Goal: Information Seeking & Learning: Get advice/opinions

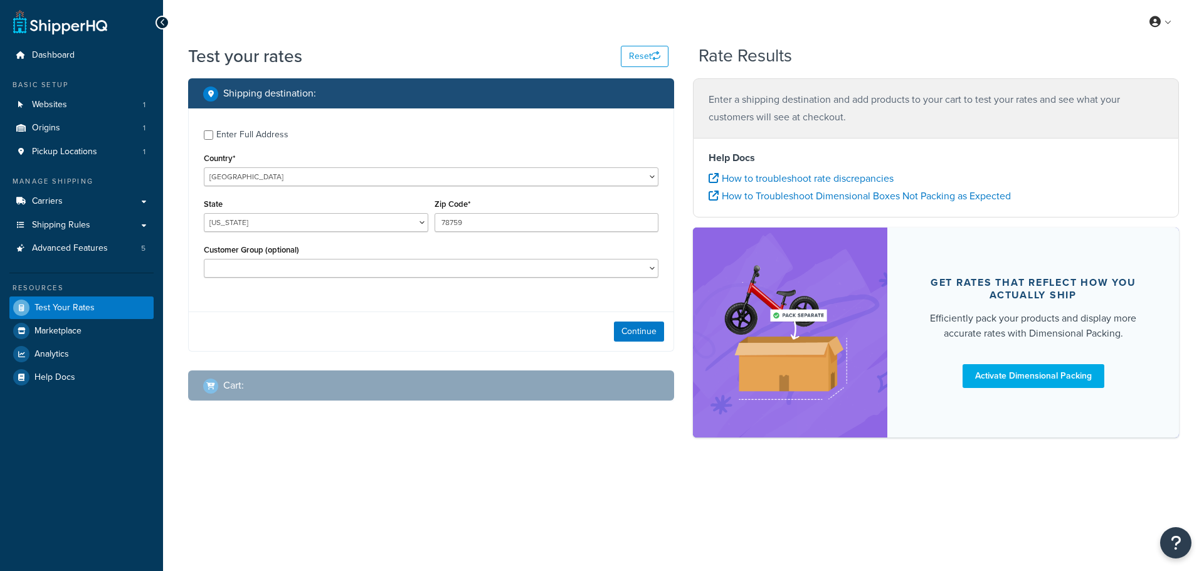
select select "[GEOGRAPHIC_DATA]"
click at [318, 224] on select "Alabama Alaska American Samoa Arizona Arkansas Armed Forces Americas Armed Forc…" at bounding box center [316, 222] width 225 height 19
click at [647, 334] on button "Continue" at bounding box center [639, 332] width 50 height 20
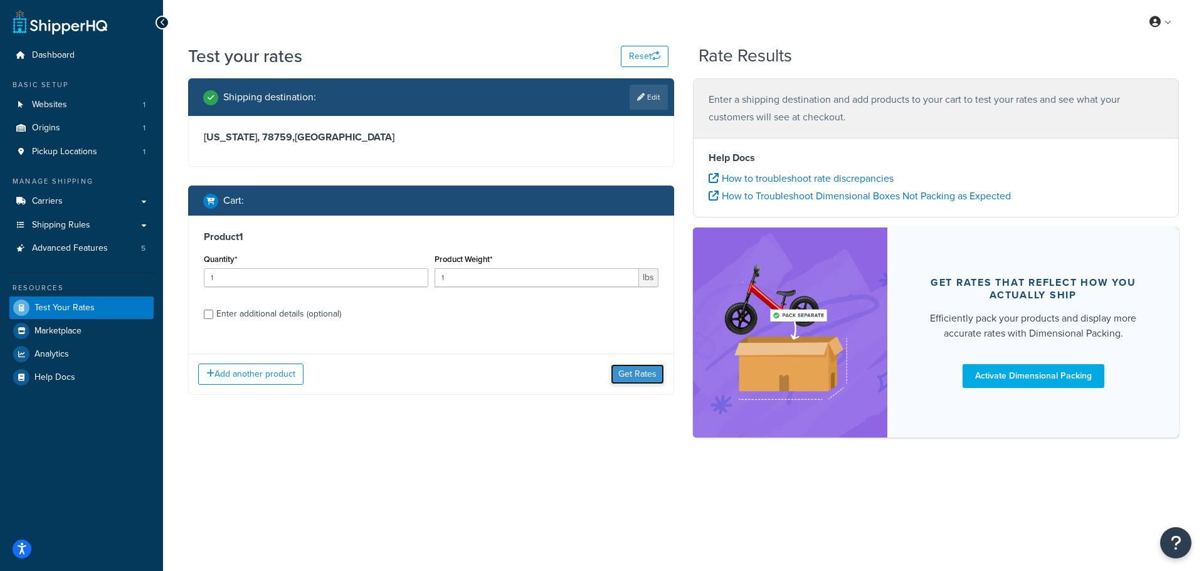
click at [617, 371] on button "Get Rates" at bounding box center [637, 374] width 53 height 20
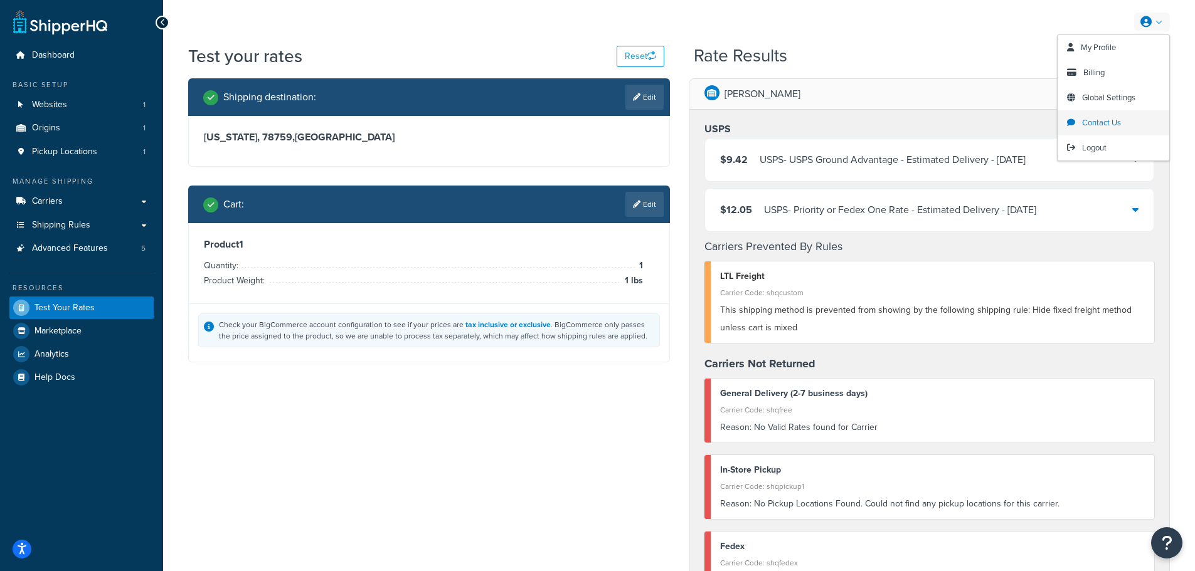
click at [1108, 122] on span "Contact Us" at bounding box center [1101, 123] width 39 height 12
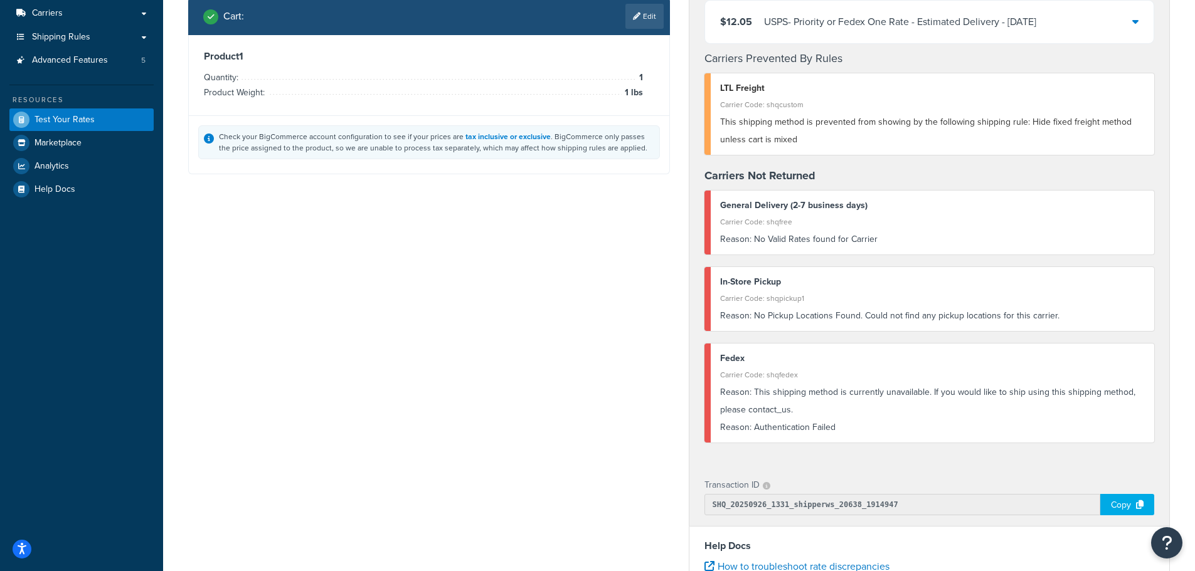
scroll to position [251, 0]
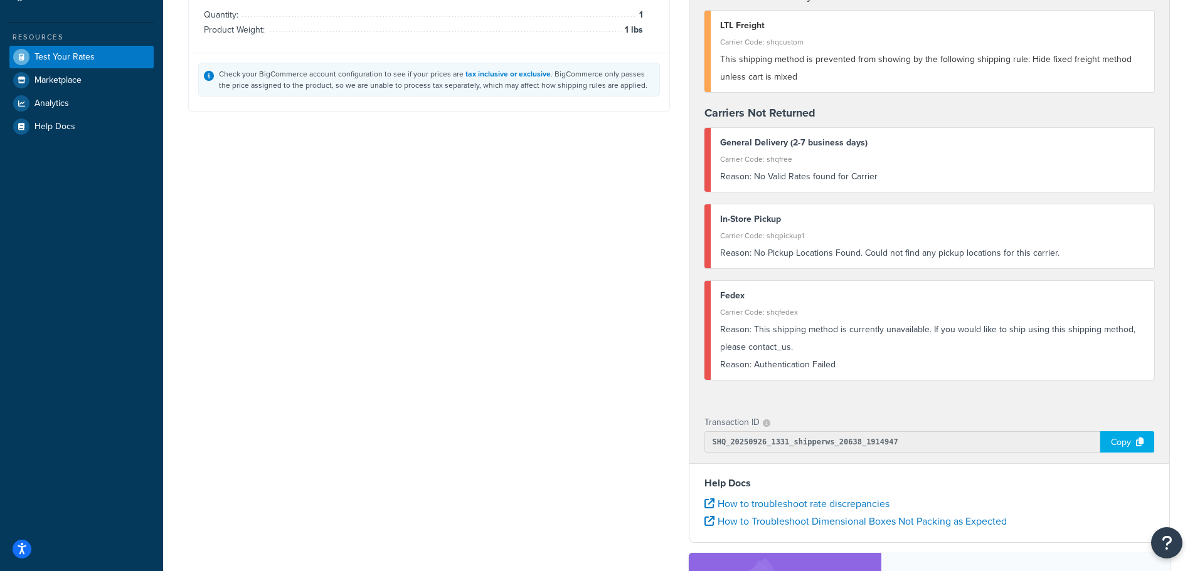
click at [1125, 448] on div "Copy" at bounding box center [1127, 442] width 54 height 21
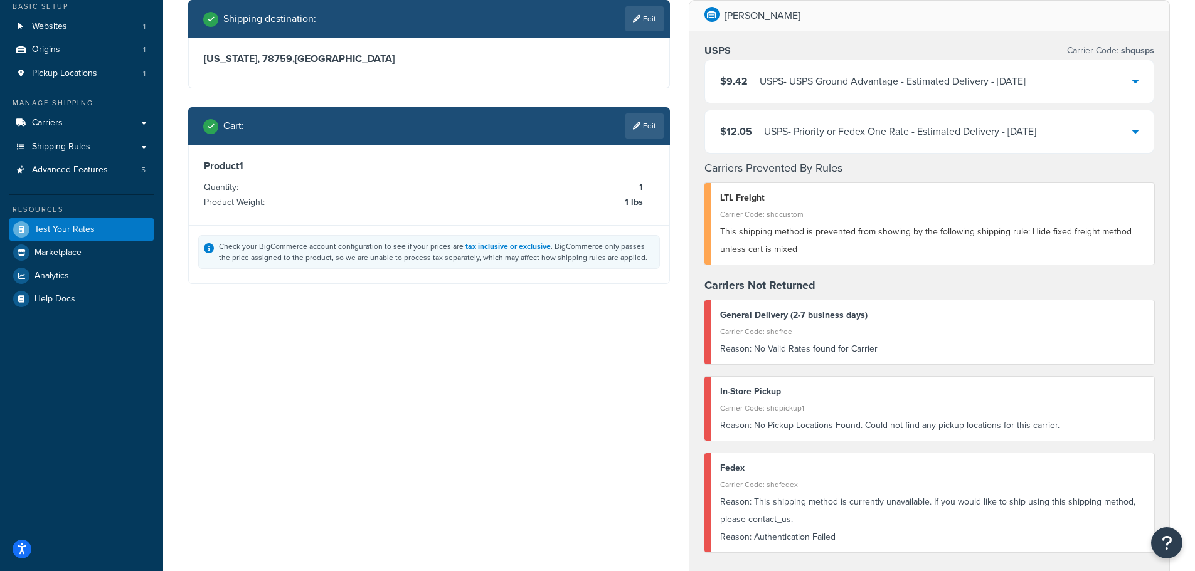
scroll to position [0, 0]
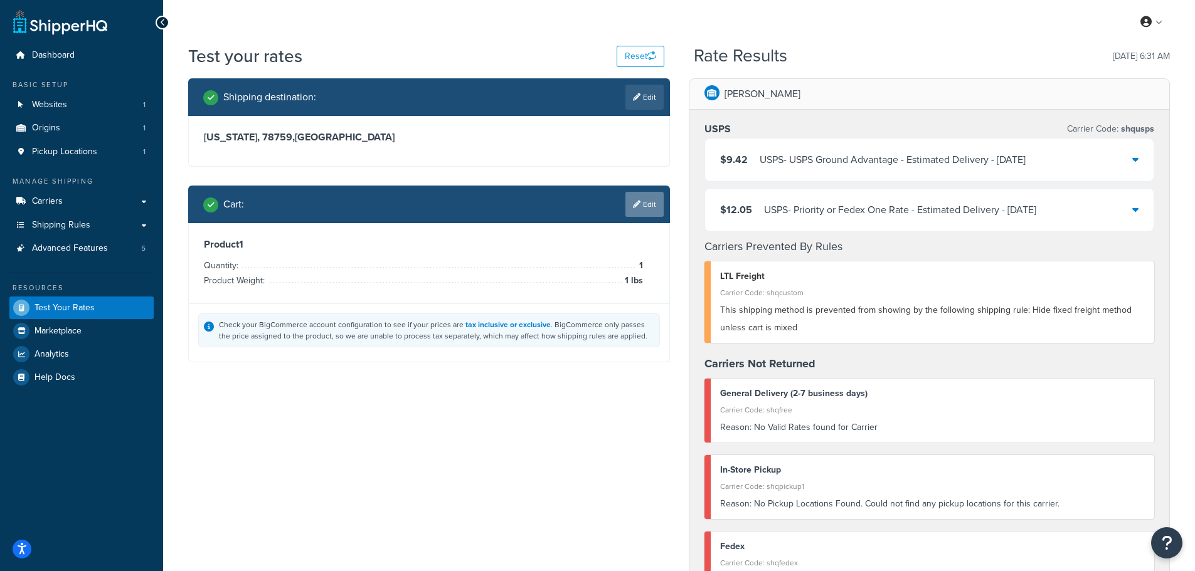
click at [647, 205] on link "Edit" at bounding box center [644, 204] width 38 height 25
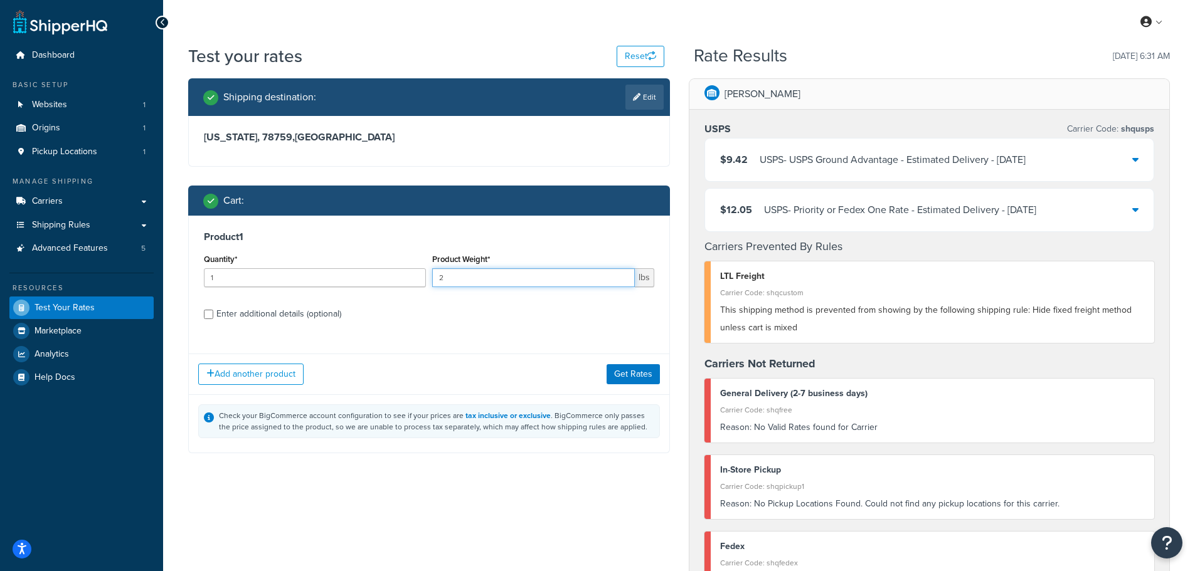
type input "2"
click at [623, 277] on input "2" at bounding box center [533, 277] width 203 height 19
click at [637, 373] on button "Get Rates" at bounding box center [633, 374] width 53 height 20
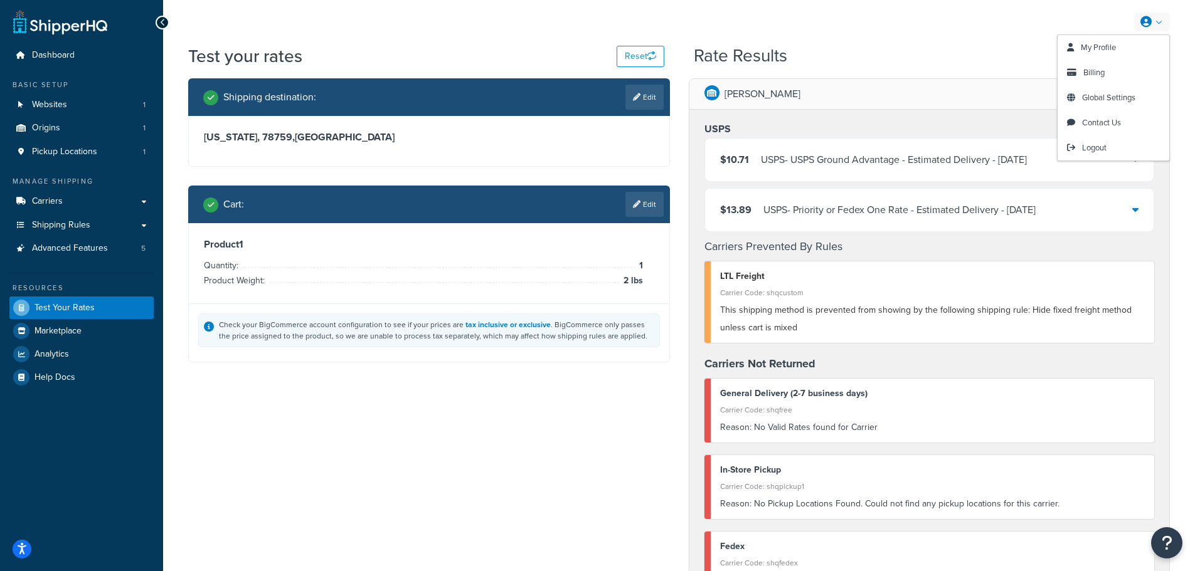
click at [1144, 18] on icon at bounding box center [1145, 21] width 11 height 11
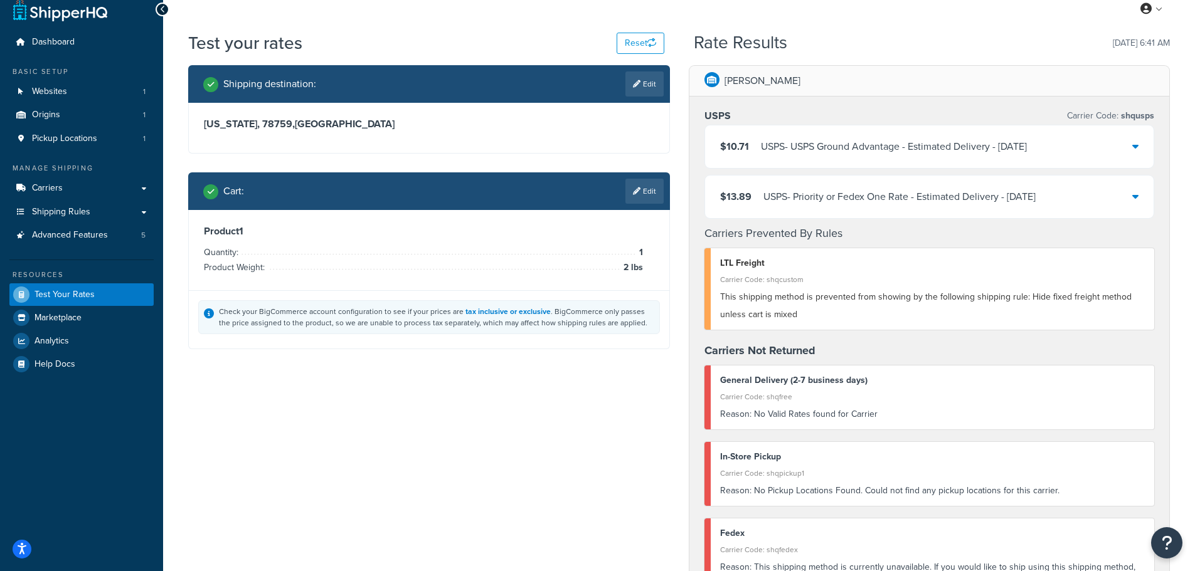
scroll to position [314, 0]
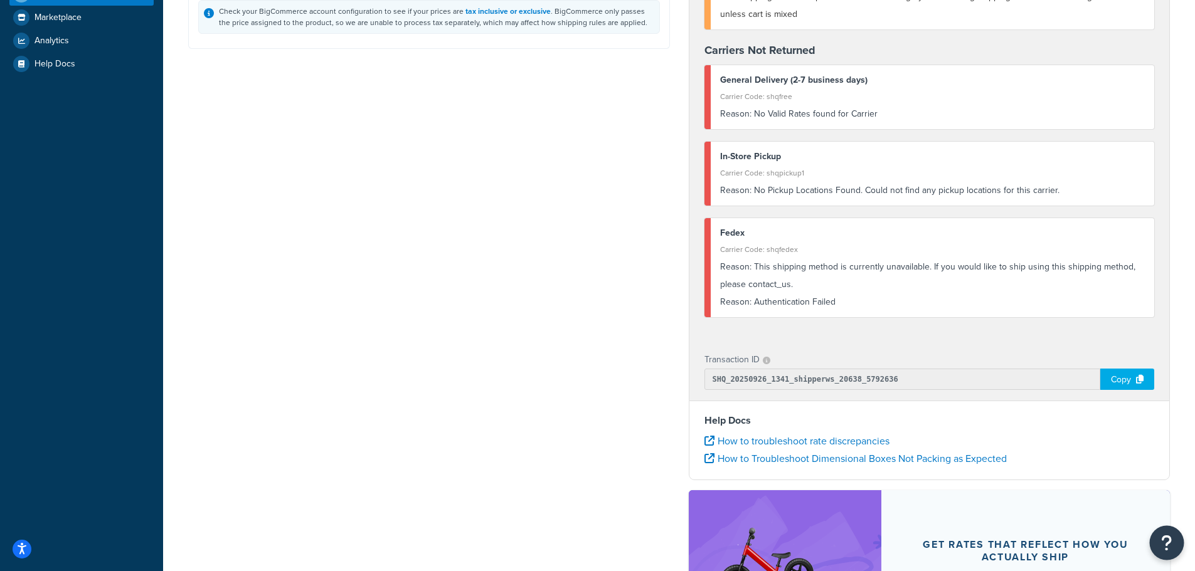
click at [1181, 538] on button "Open Resource Center" at bounding box center [1167, 543] width 35 height 35
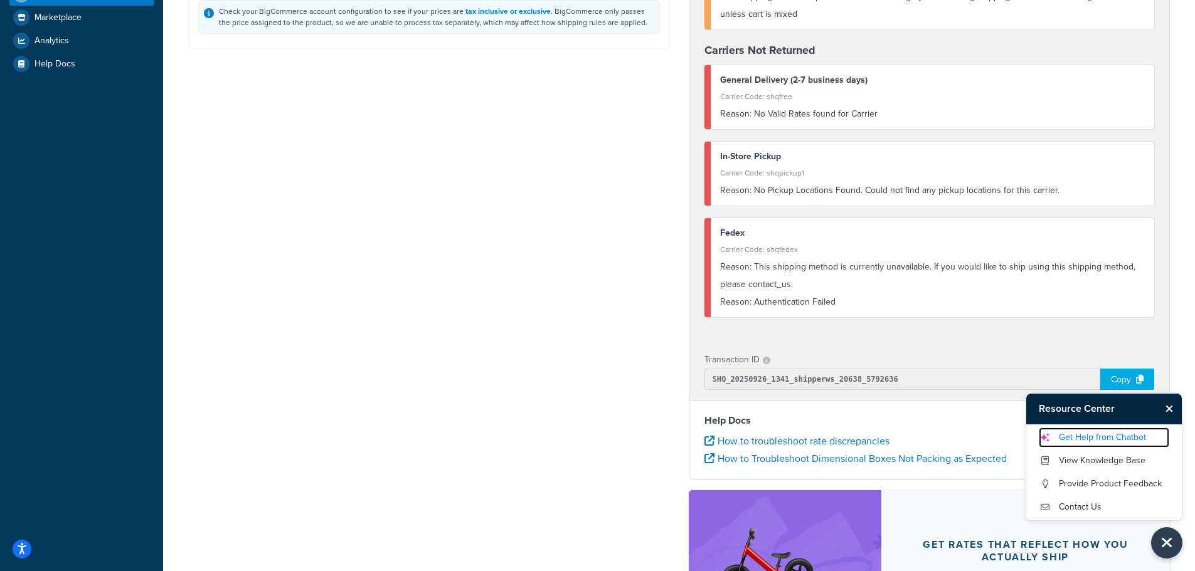
click at [1085, 439] on link "Get Help from Chatbot" at bounding box center [1104, 438] width 130 height 20
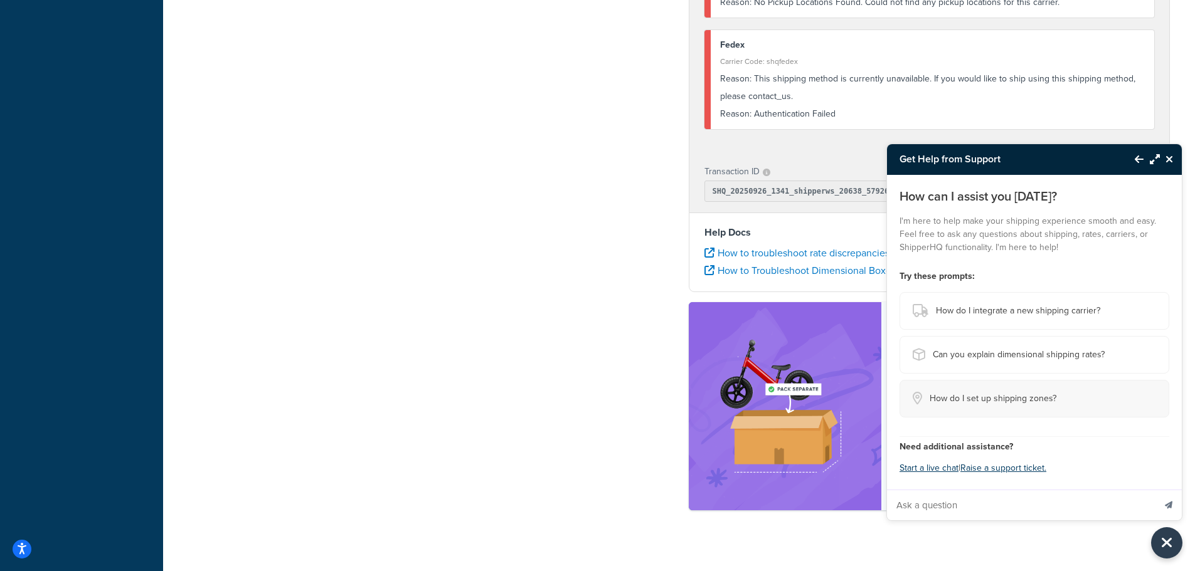
scroll to position [517, 0]
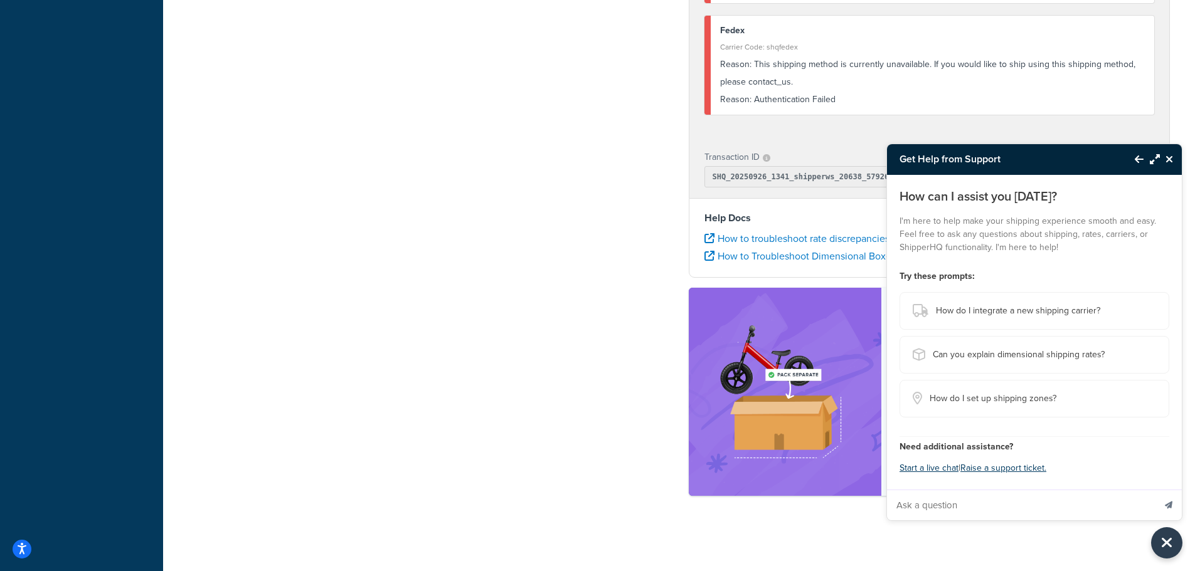
click at [945, 502] on input "Ask a question" at bounding box center [1020, 506] width 267 height 30
type input "Authentication failed"
click at [1156, 490] on button "Send message" at bounding box center [1169, 505] width 26 height 31
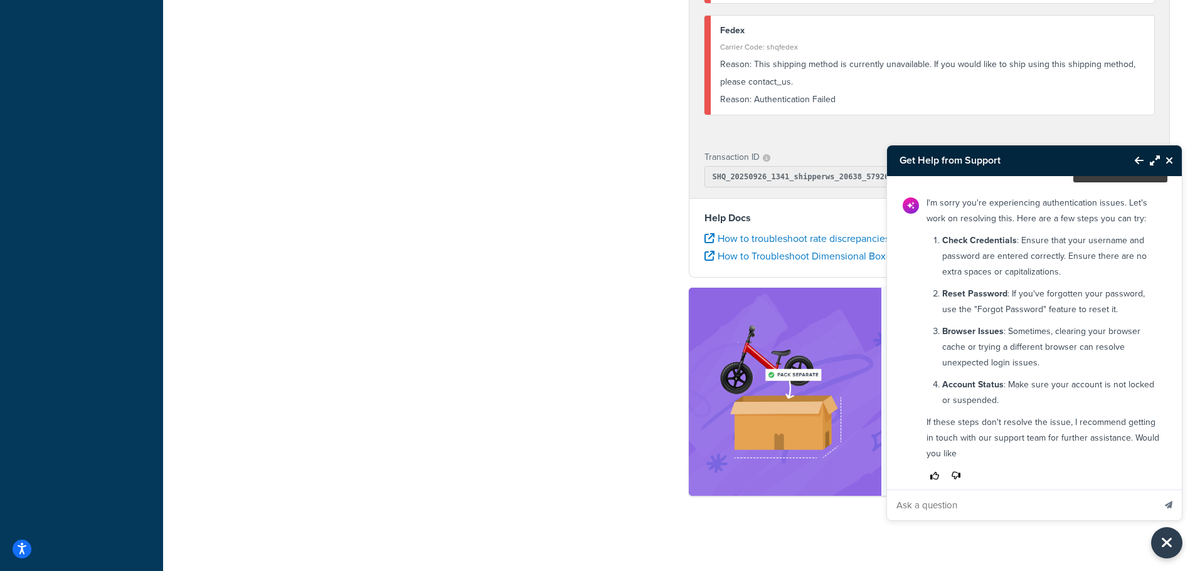
scroll to position [74, 0]
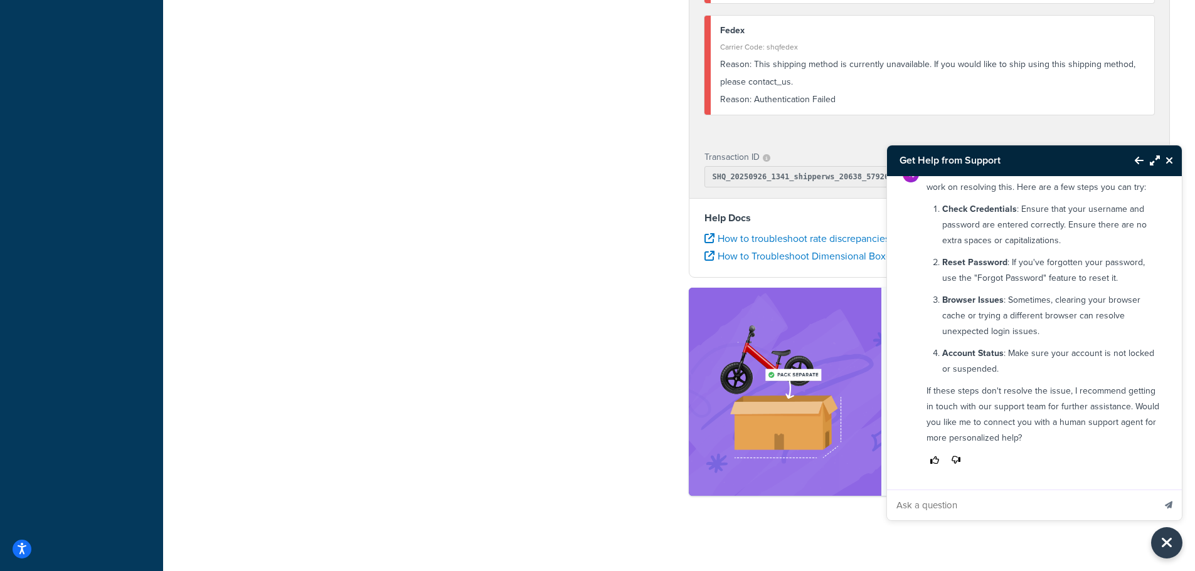
click at [928, 505] on input "Ask a question" at bounding box center [1020, 506] width 267 height 30
type input "h"
type input "FedEx account locked or suspended or shipperHQ?"
click at [1156, 490] on button "Send message" at bounding box center [1169, 505] width 26 height 31
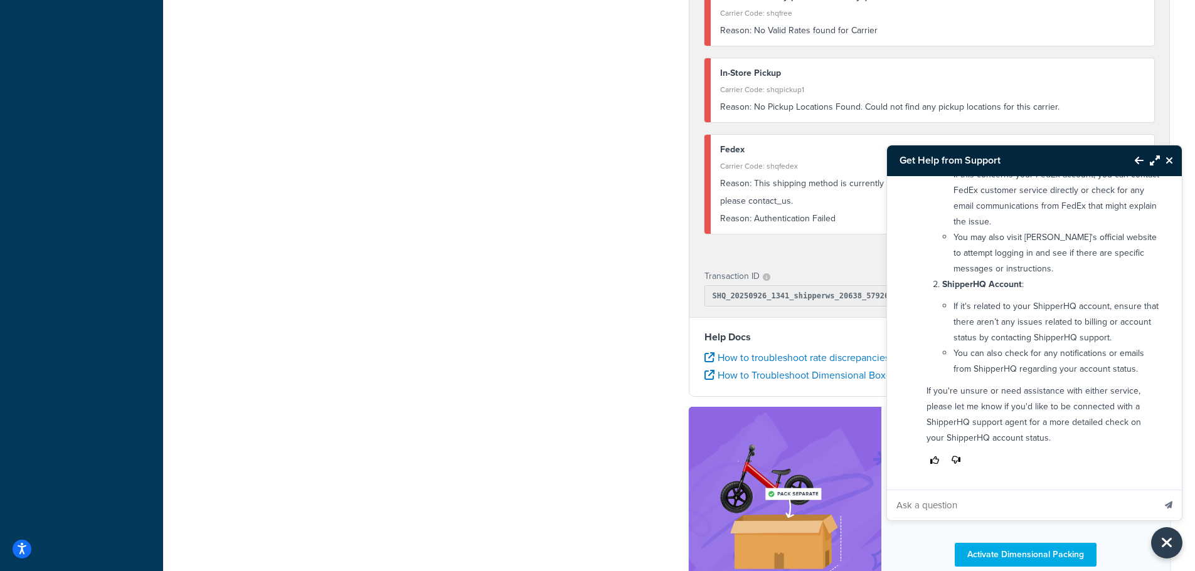
scroll to position [391, 0]
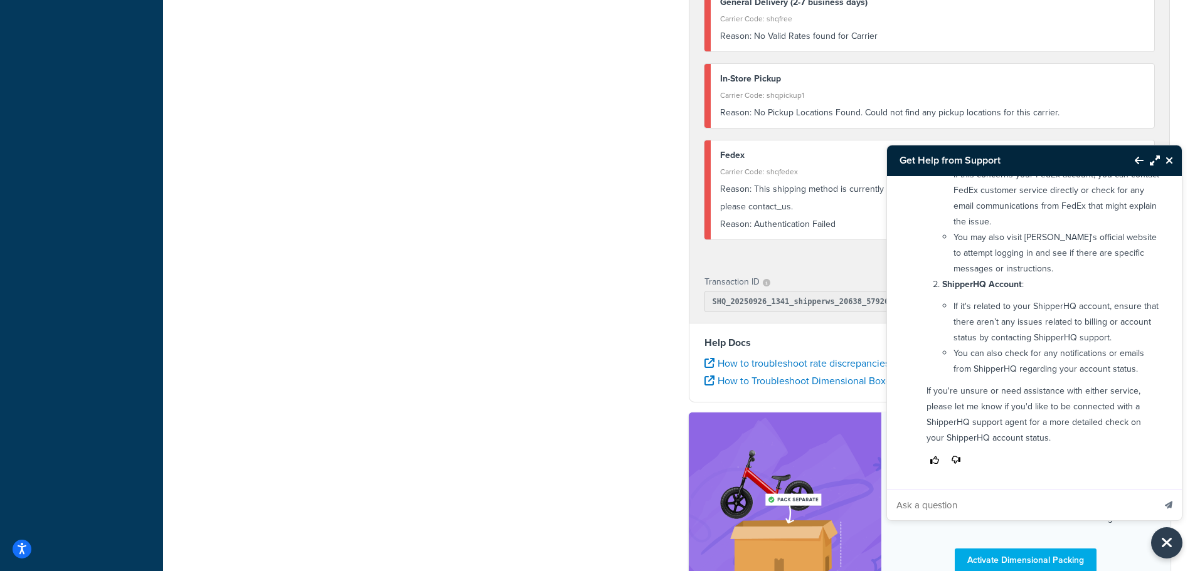
click at [928, 505] on input "Ask a question" at bounding box center [1020, 506] width 267 height 30
type input "agent"
click at [1156, 490] on button "Send message" at bounding box center [1169, 505] width 26 height 31
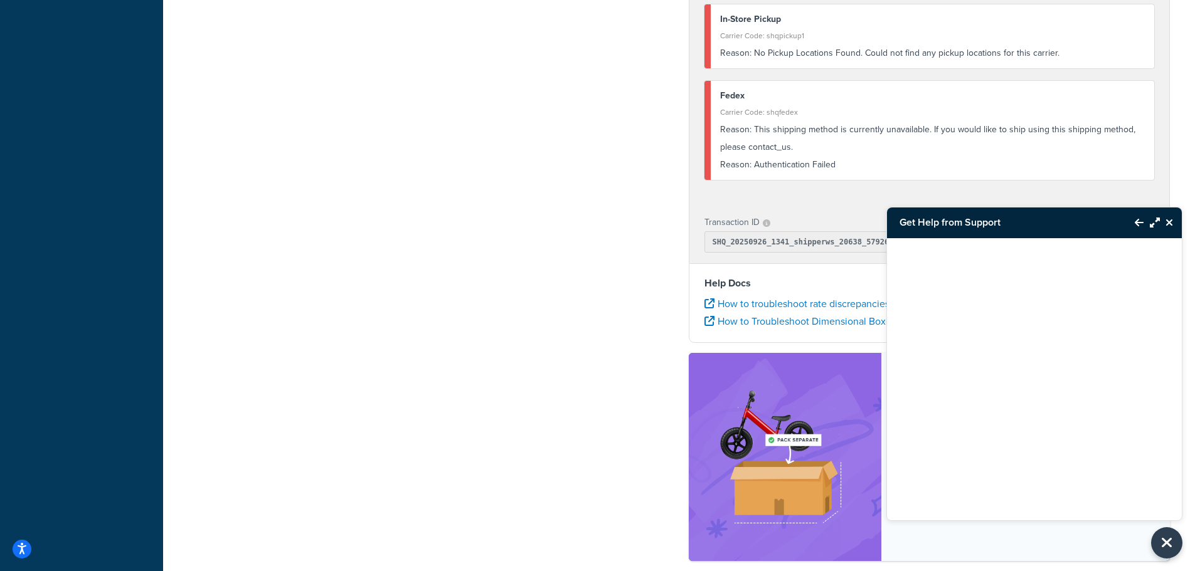
scroll to position [517, 0]
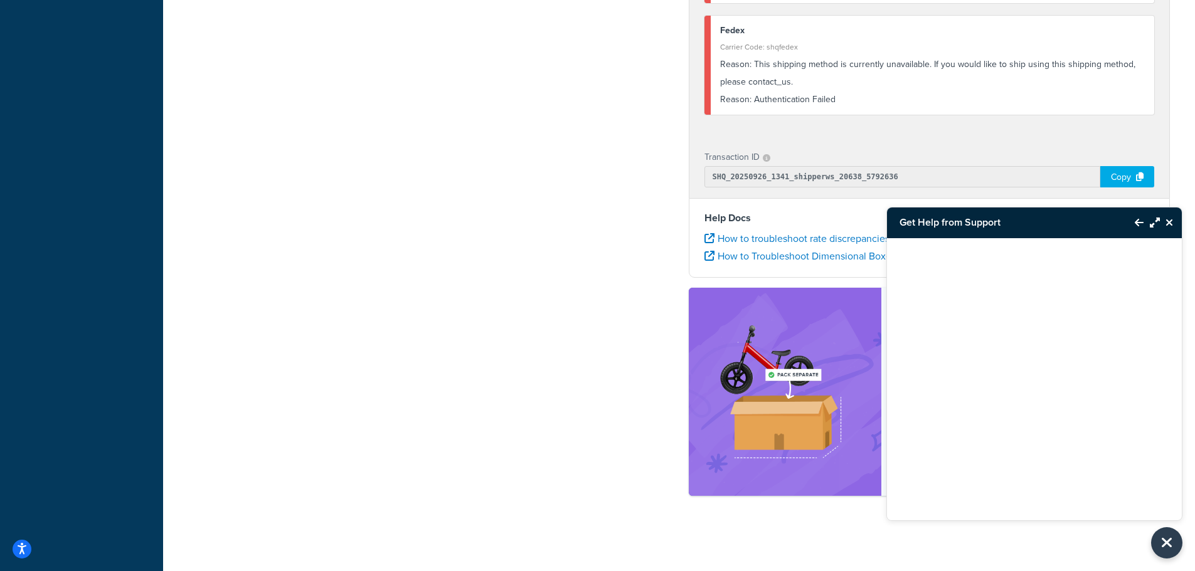
click at [1140, 221] on icon "Back to Resource Center" at bounding box center [1139, 223] width 9 height 10
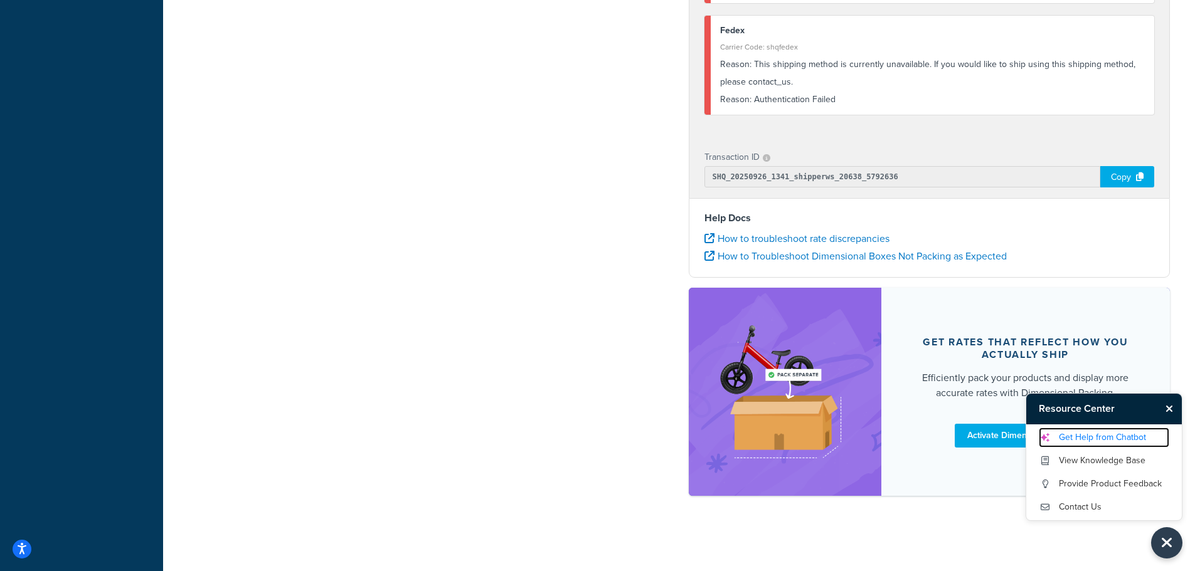
click at [1096, 435] on link "Get Help from Chatbot" at bounding box center [1104, 438] width 130 height 20
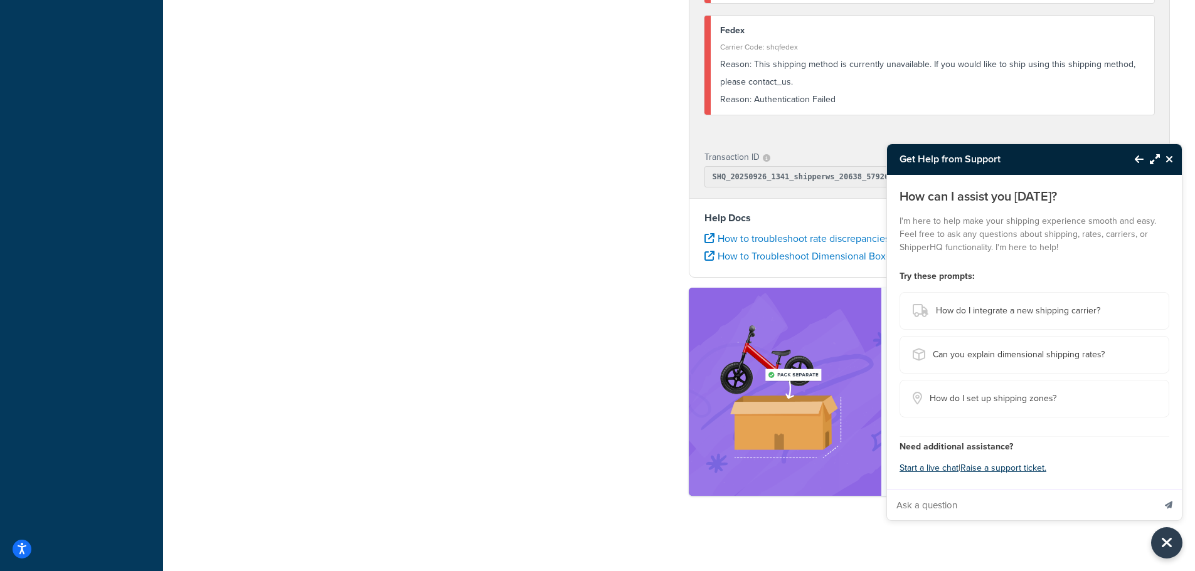
click at [943, 502] on input "Ask a question" at bounding box center [1020, 506] width 267 height 30
click at [914, 467] on button "Start a live chat" at bounding box center [929, 469] width 59 height 18
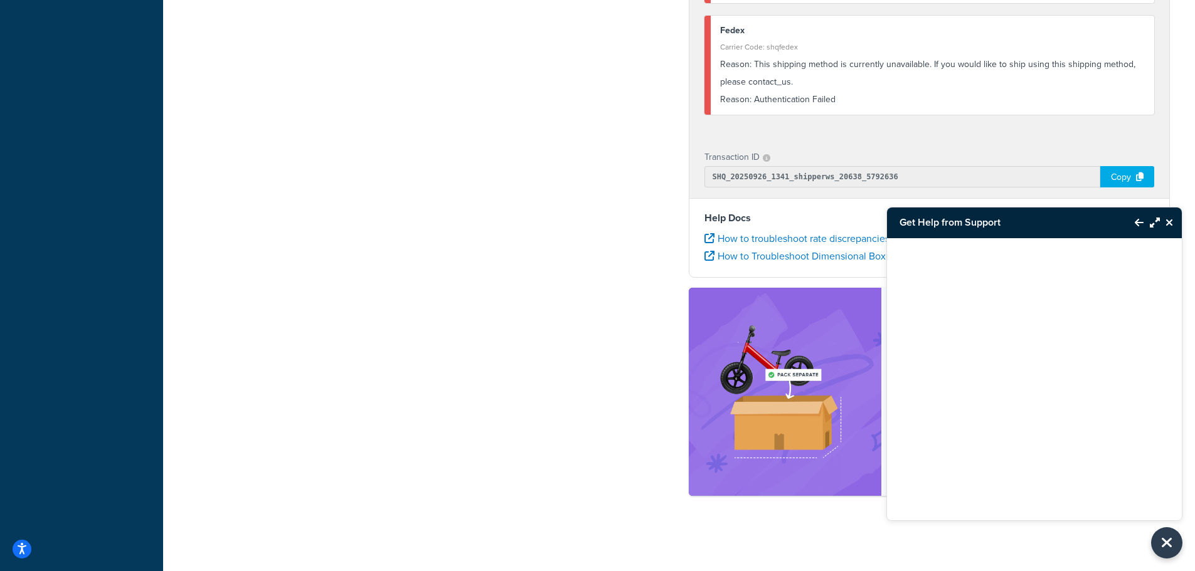
click at [1135, 220] on icon "Back to Resource Center" at bounding box center [1139, 223] width 9 height 10
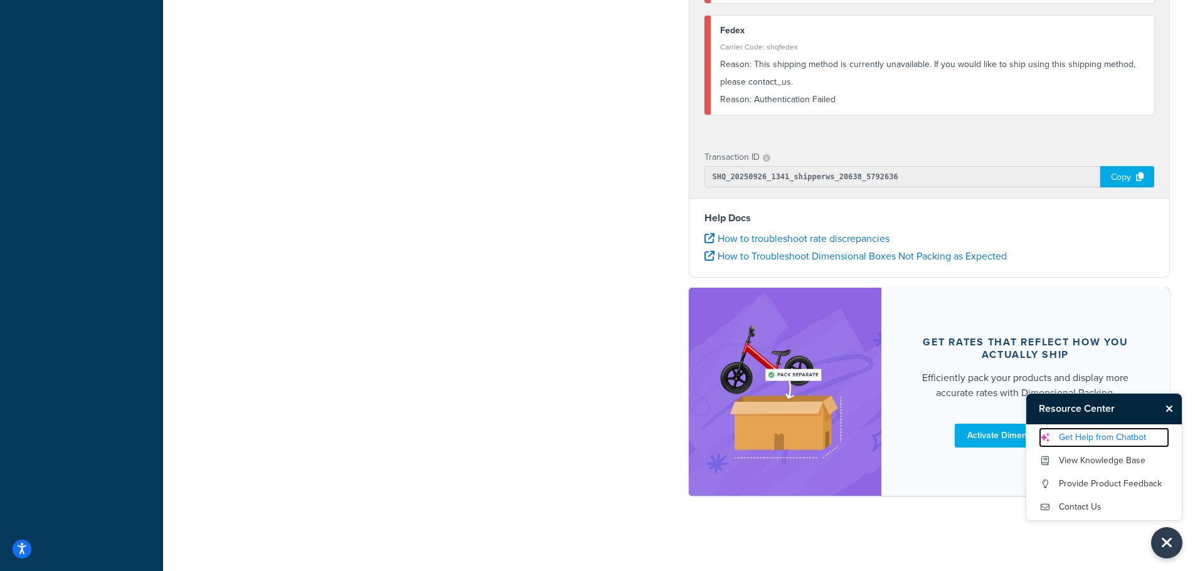
click at [1076, 435] on link "Get Help from Chatbot" at bounding box center [1104, 438] width 130 height 20
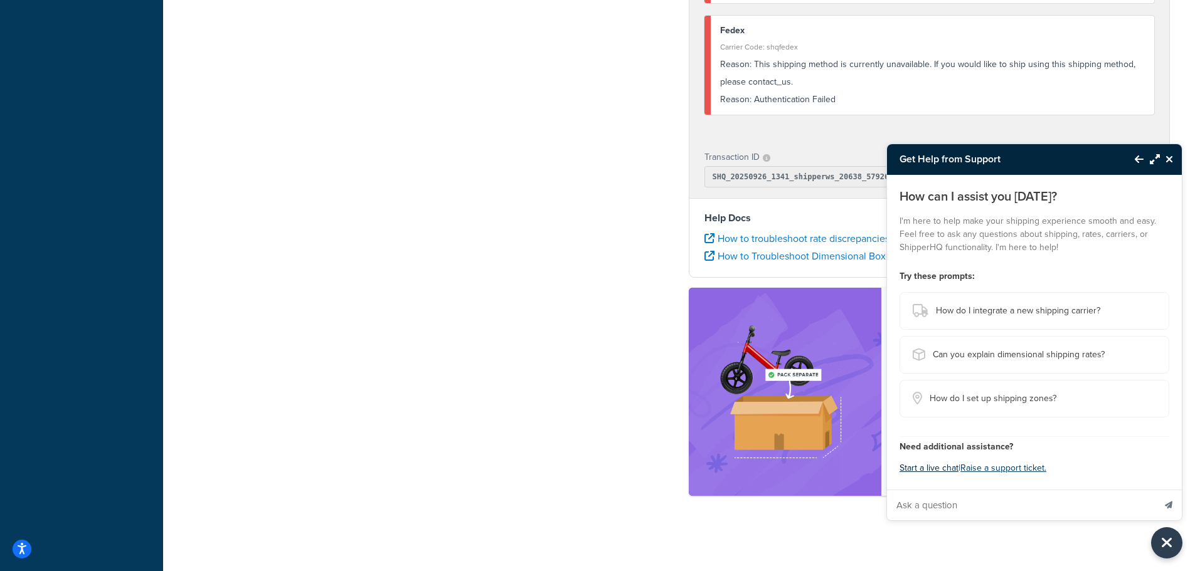
click at [916, 468] on button "Start a live chat" at bounding box center [929, 469] width 59 height 18
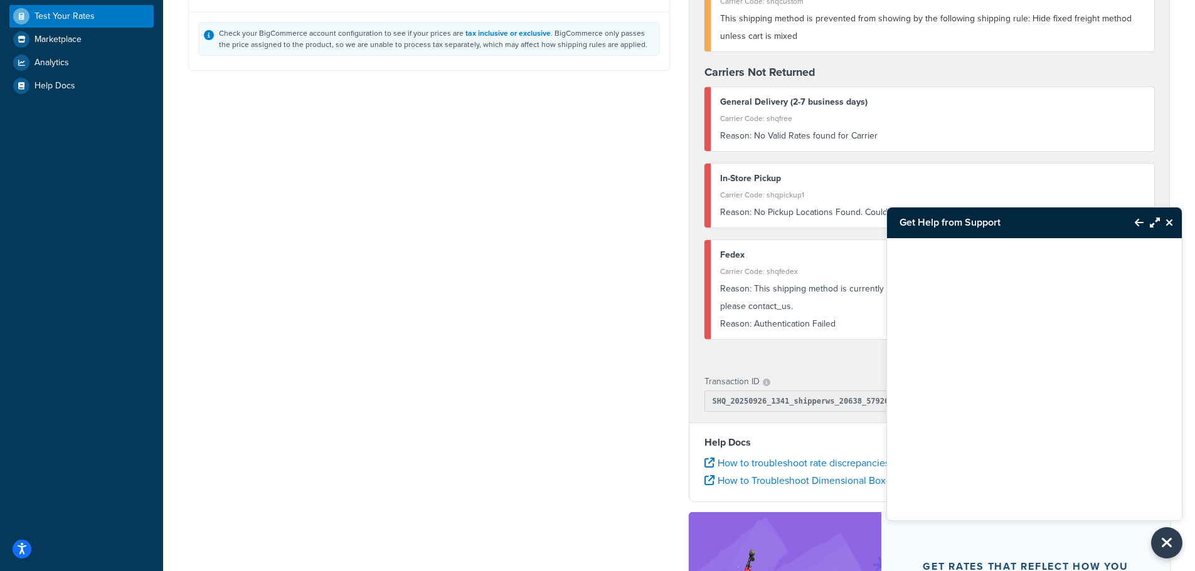
scroll to position [78, 0]
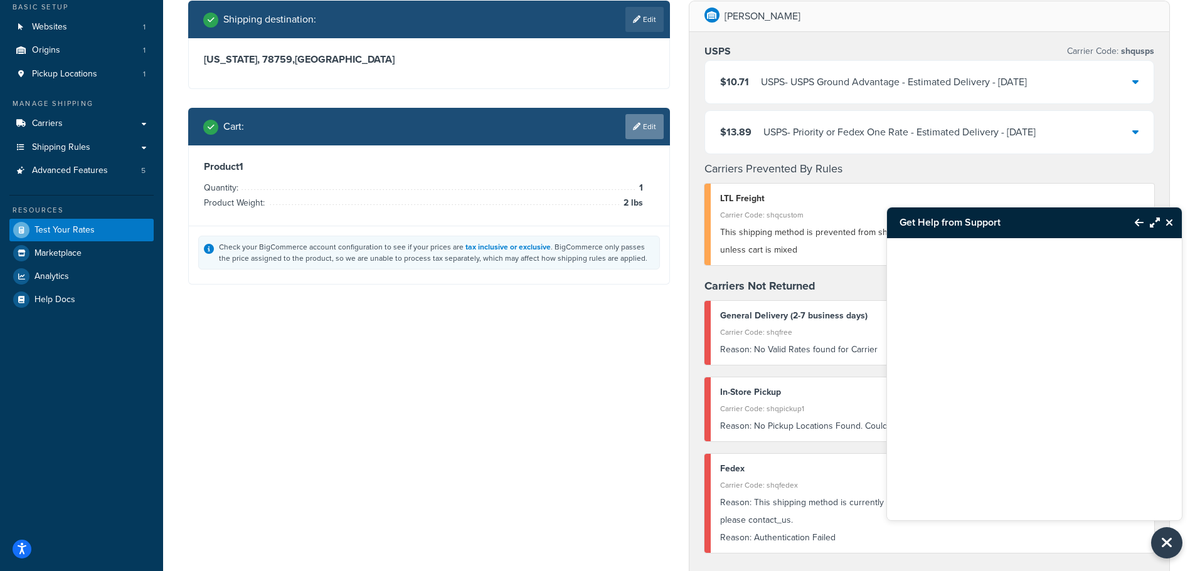
click at [651, 121] on link "Edit" at bounding box center [644, 126] width 38 height 25
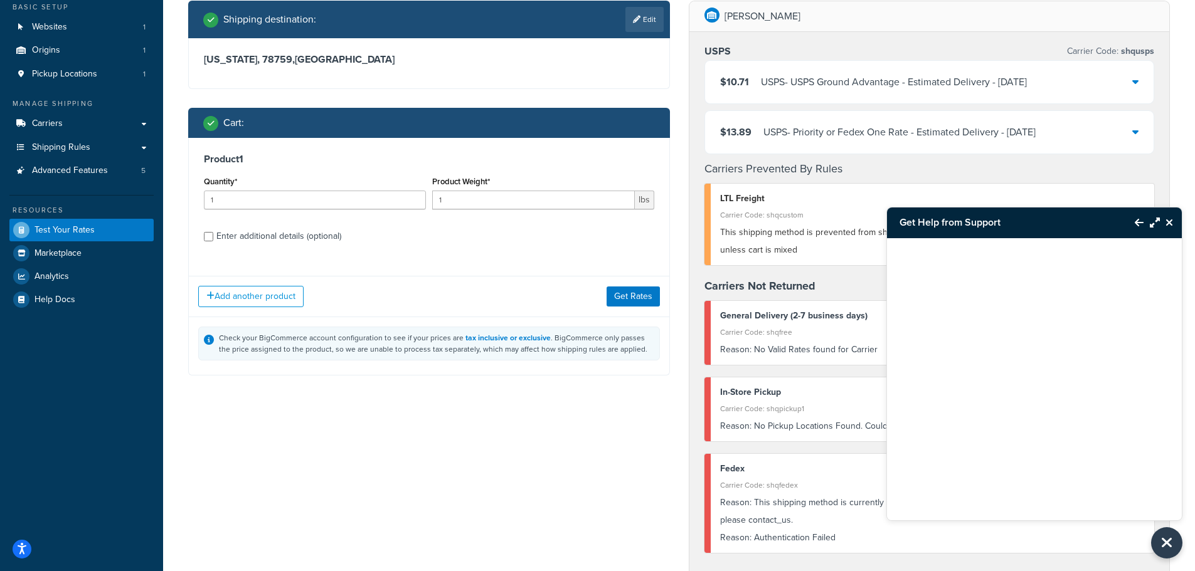
click at [535, 190] on div "Product Weight* 1 lbs" at bounding box center [543, 191] width 222 height 36
type input "2"
click at [625, 197] on input "2" at bounding box center [533, 200] width 203 height 19
click at [640, 293] on button "Get Rates" at bounding box center [633, 297] width 53 height 20
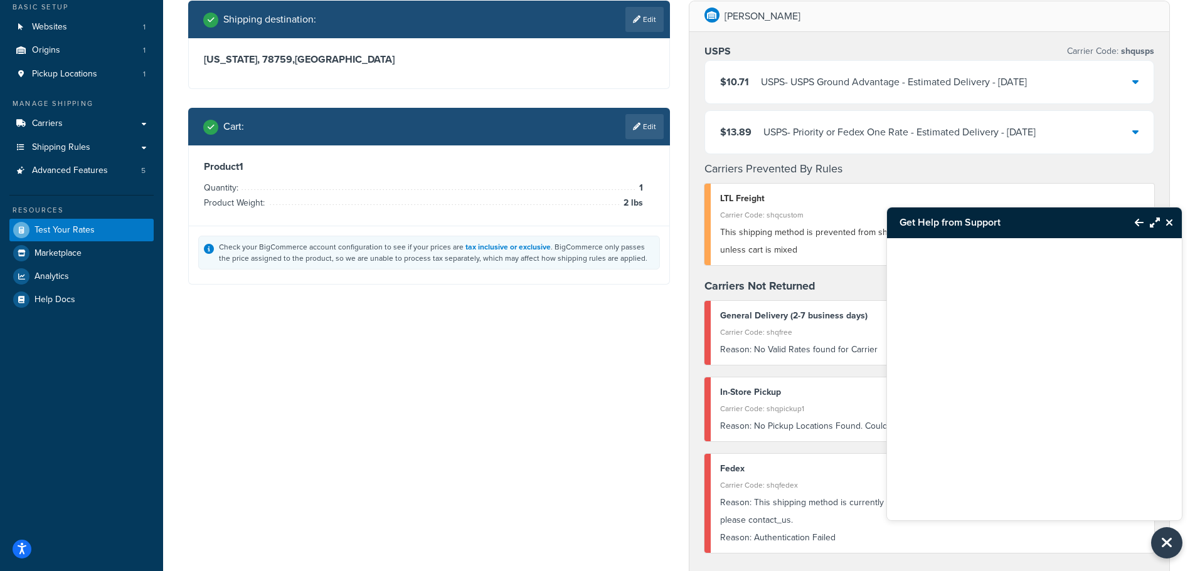
click at [1172, 218] on icon "Close Resource Center" at bounding box center [1170, 223] width 8 height 10
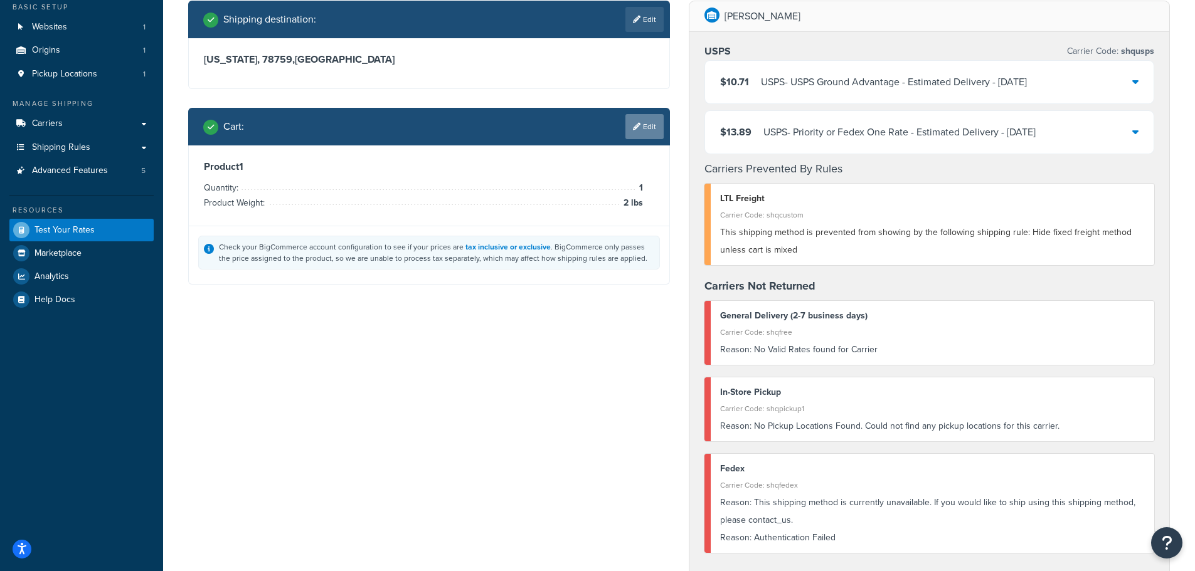
click at [656, 130] on link "Edit" at bounding box center [644, 126] width 38 height 25
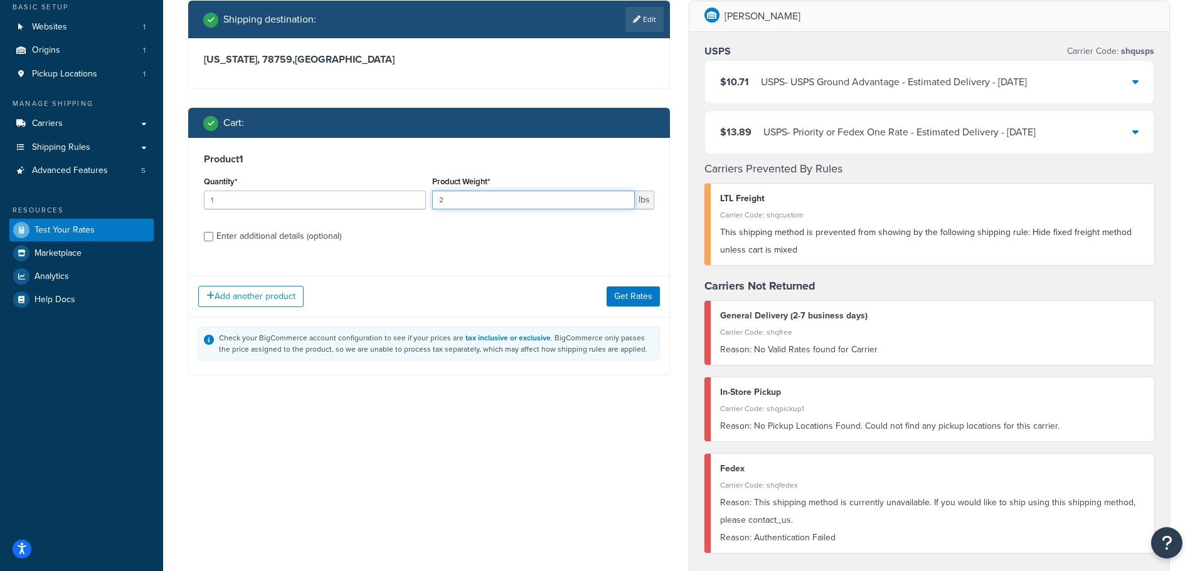
type input "2"
click at [622, 195] on input "2" at bounding box center [533, 200] width 203 height 19
click at [634, 294] on button "Get Rates" at bounding box center [633, 297] width 53 height 20
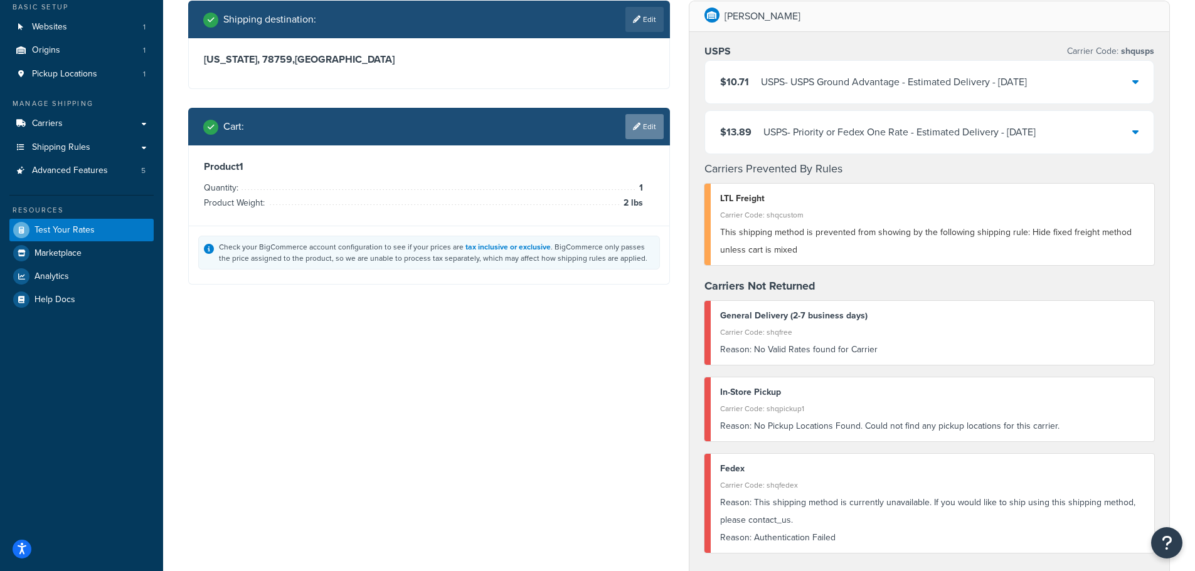
click at [649, 123] on link "Edit" at bounding box center [644, 126] width 38 height 25
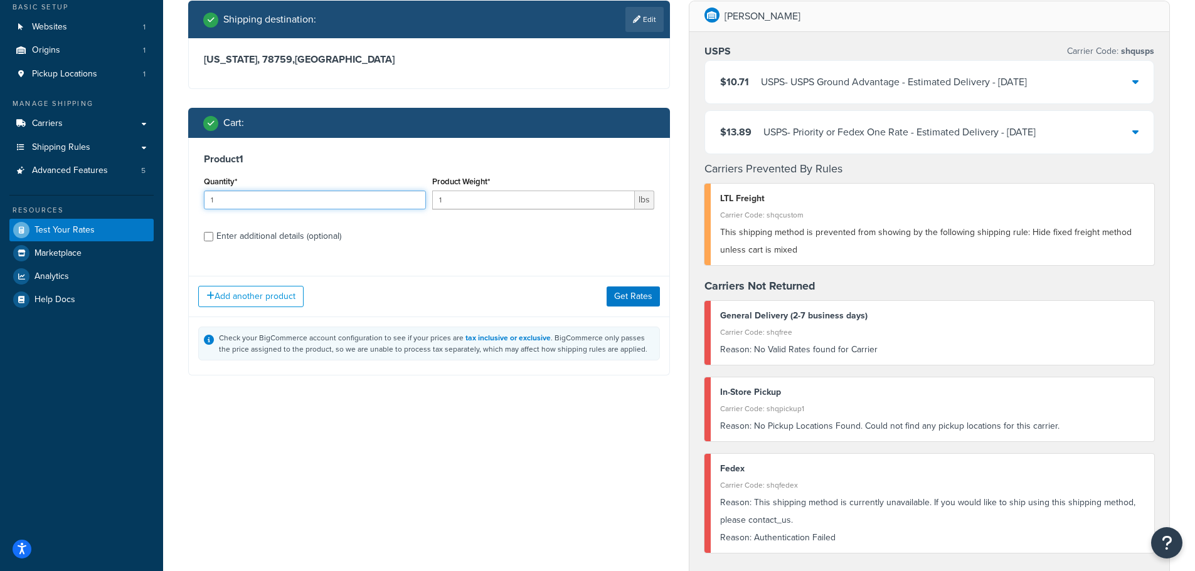
click at [413, 194] on input "1" at bounding box center [315, 200] width 222 height 19
type input "2"
click at [413, 195] on input "2" at bounding box center [315, 200] width 222 height 19
click at [616, 287] on button "Get Rates" at bounding box center [633, 297] width 53 height 20
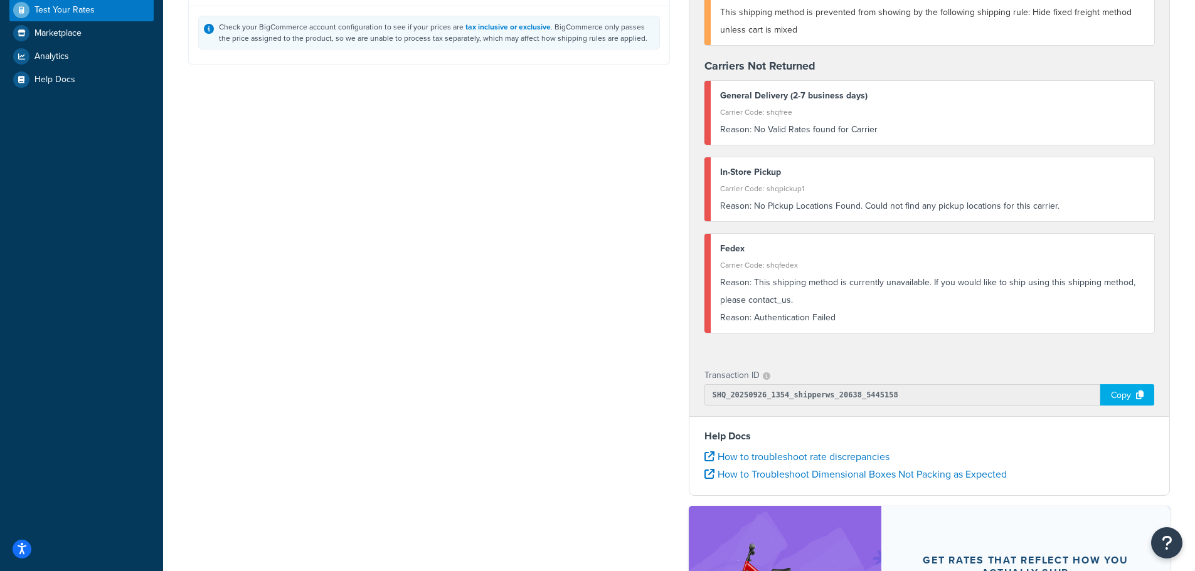
scroll to position [314, 0]
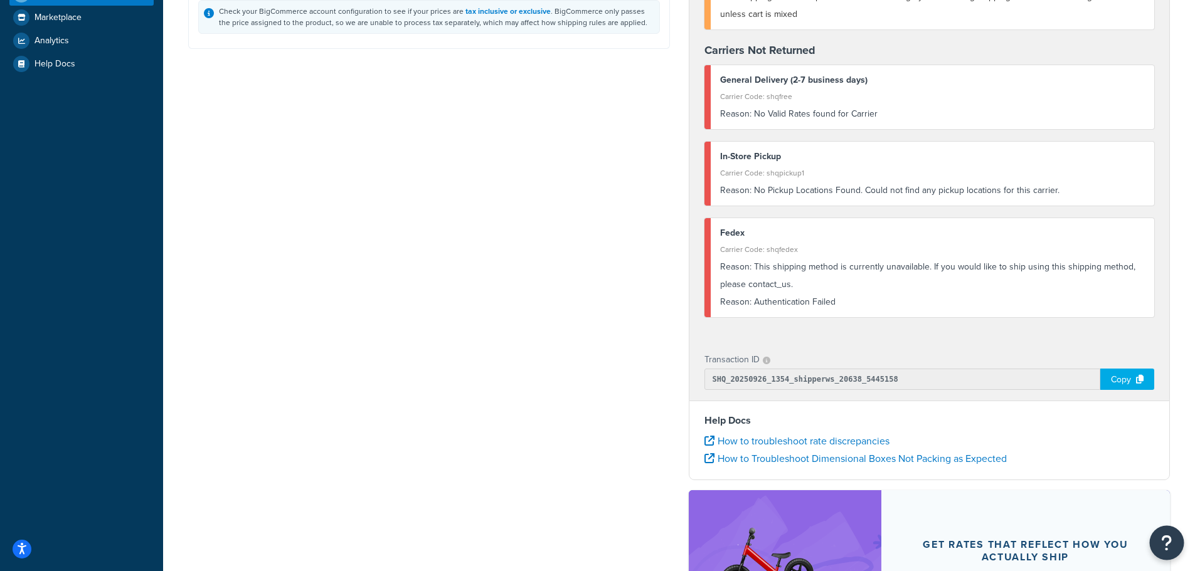
click at [1156, 547] on button "Open Resource Center" at bounding box center [1167, 543] width 35 height 35
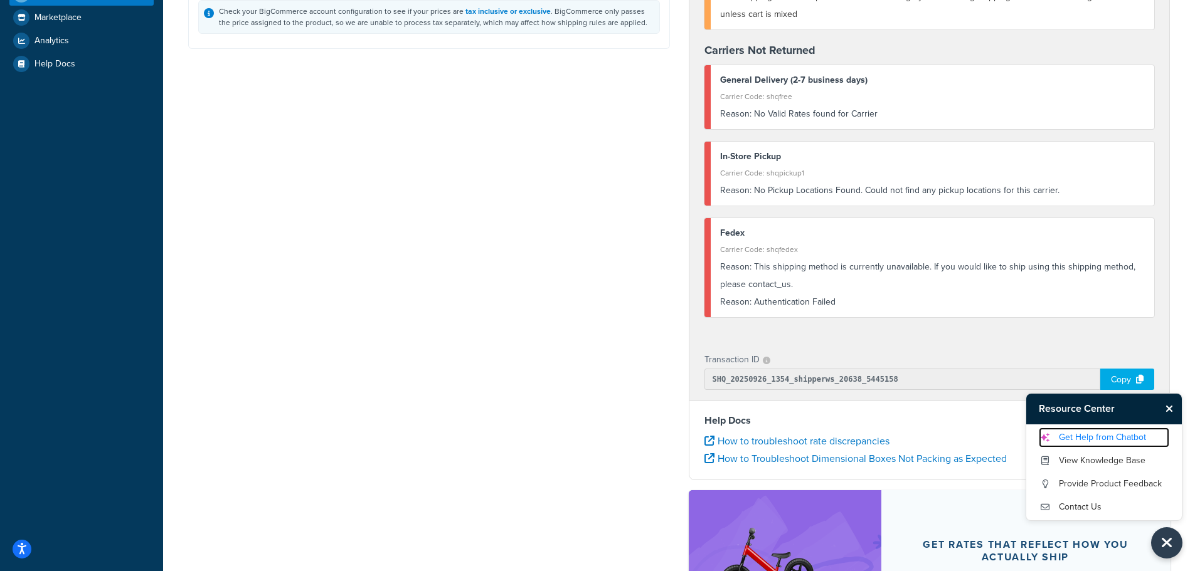
click at [1093, 443] on link "Get Help from Chatbot" at bounding box center [1104, 438] width 130 height 20
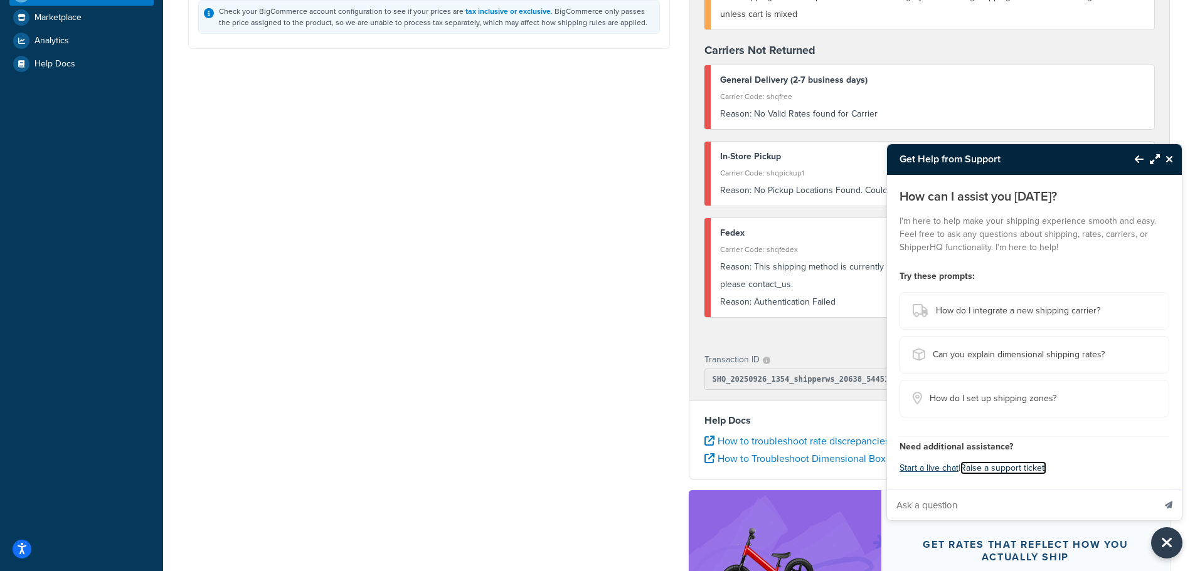
click at [979, 471] on link "Raise a support ticket." at bounding box center [1003, 468] width 86 height 13
click at [928, 469] on button "Start a live chat" at bounding box center [929, 469] width 59 height 18
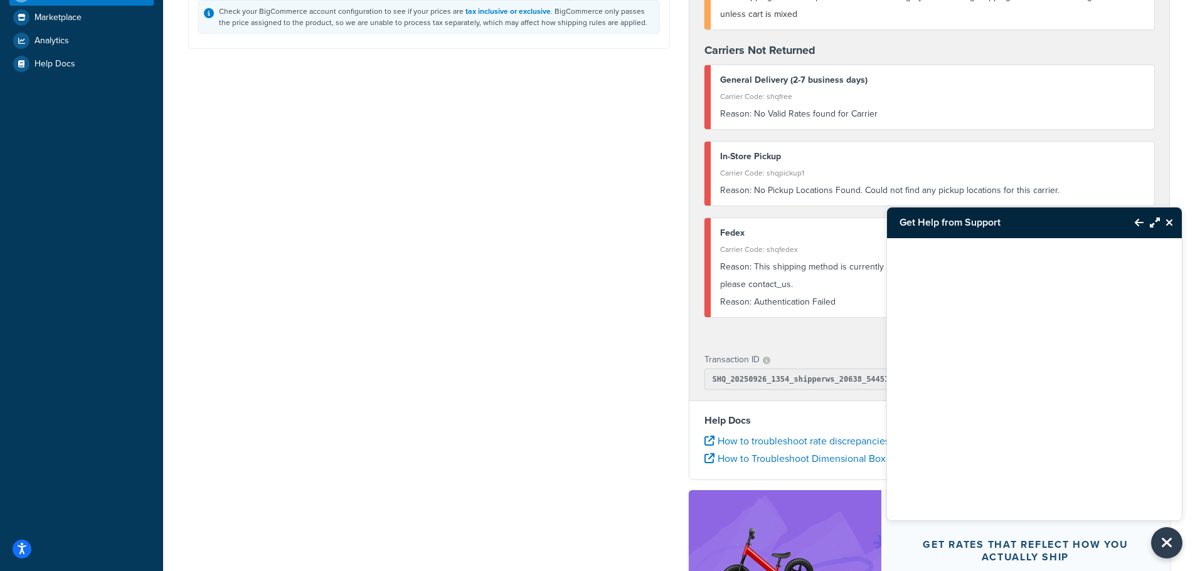
click at [1138, 218] on icon "Back to Resource Center" at bounding box center [1139, 223] width 9 height 10
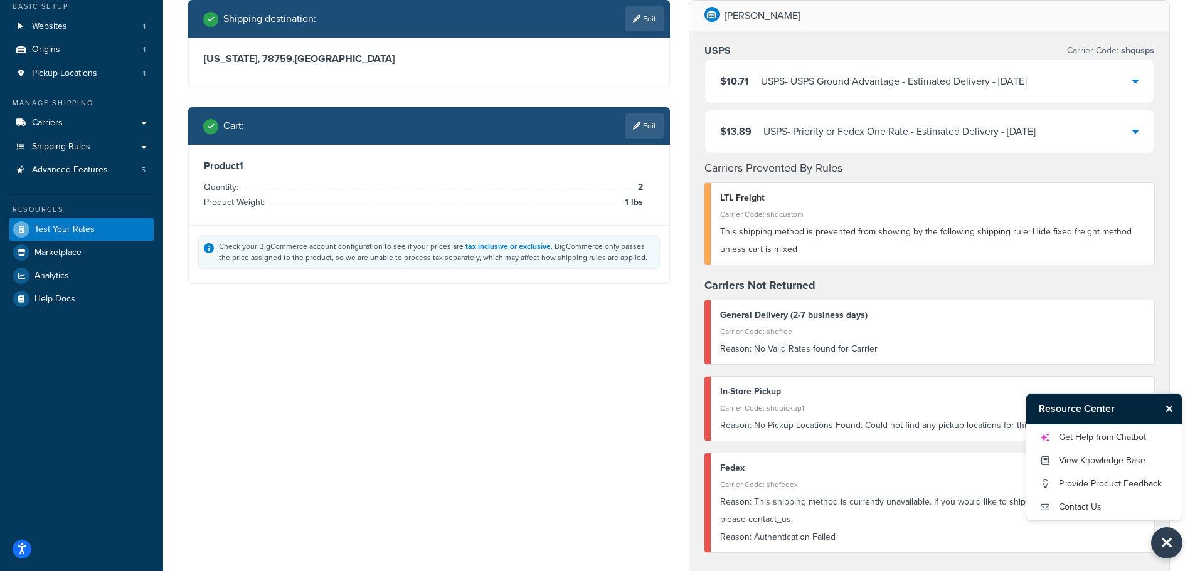
scroll to position [63, 0]
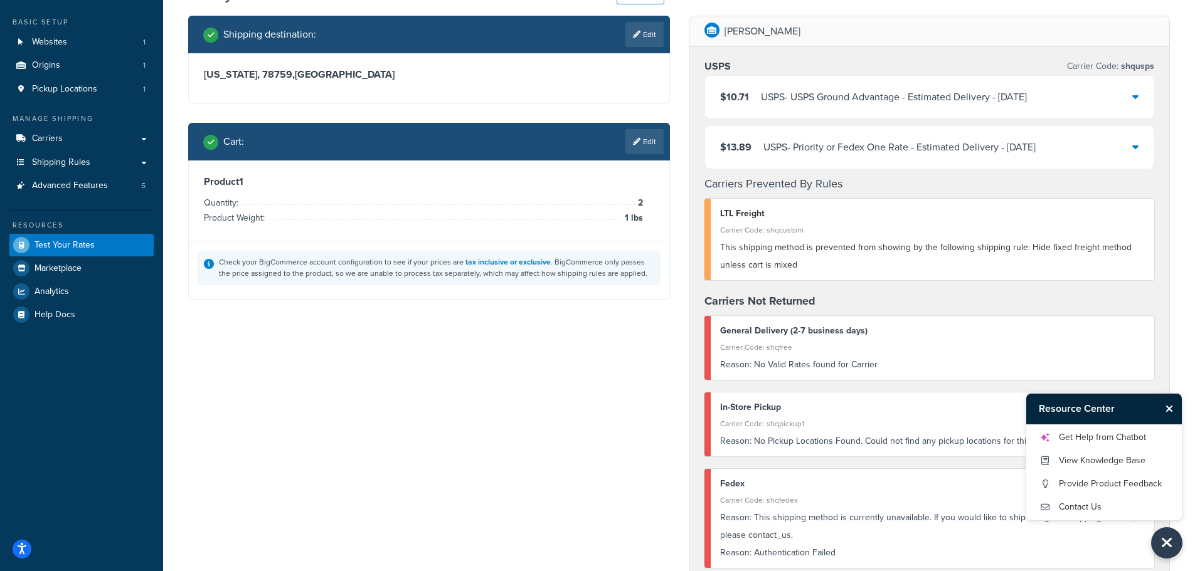
click at [656, 144] on link "Edit" at bounding box center [644, 141] width 38 height 25
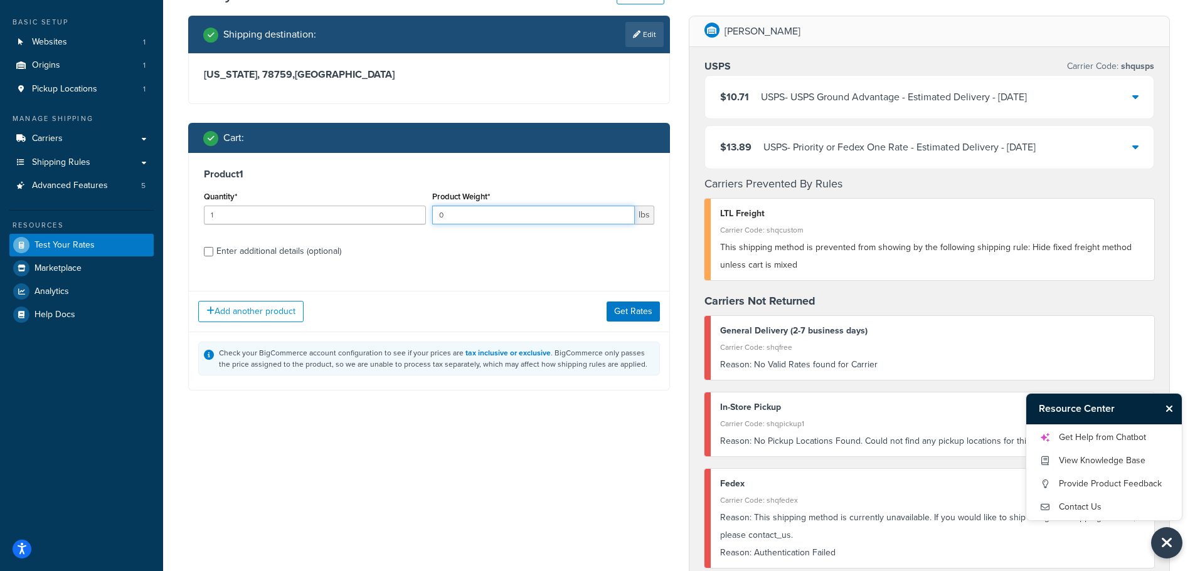
click at [624, 219] on input "0" at bounding box center [533, 215] width 203 height 19
click at [623, 210] on input "1" at bounding box center [533, 215] width 203 height 19
click at [623, 210] on input "2" at bounding box center [533, 215] width 203 height 19
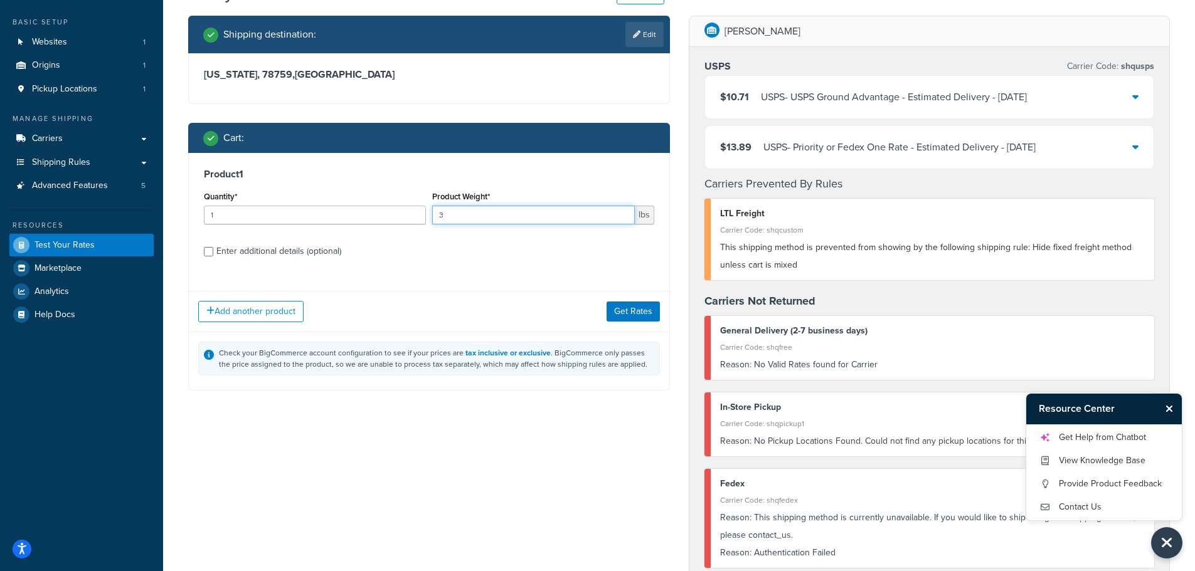
click at [623, 210] on input "3" at bounding box center [533, 215] width 203 height 19
type input "4"
click at [623, 210] on input "4" at bounding box center [533, 215] width 203 height 19
click at [632, 305] on button "Get Rates" at bounding box center [633, 312] width 53 height 20
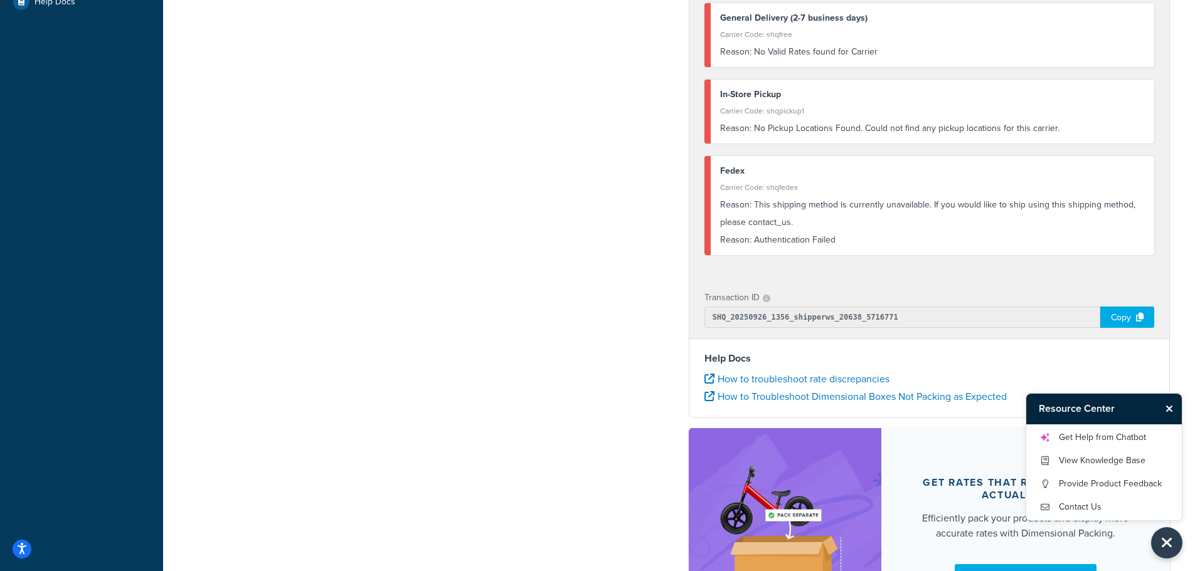
scroll to position [376, 0]
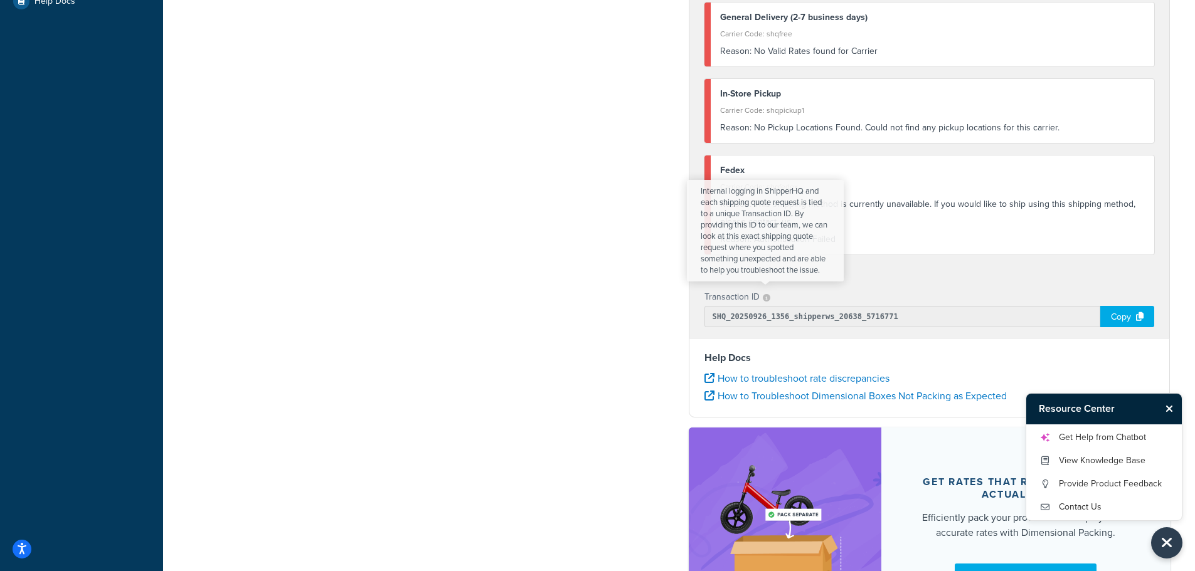
click at [766, 299] on icon at bounding box center [767, 298] width 8 height 8
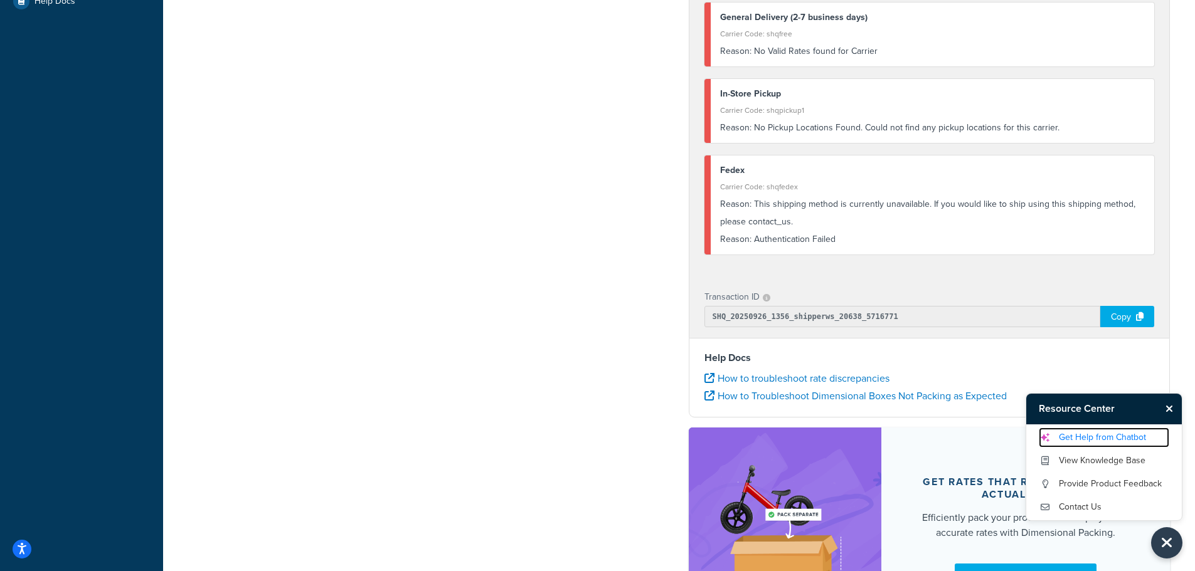
click at [1091, 436] on link "Get Help from Chatbot" at bounding box center [1104, 438] width 130 height 20
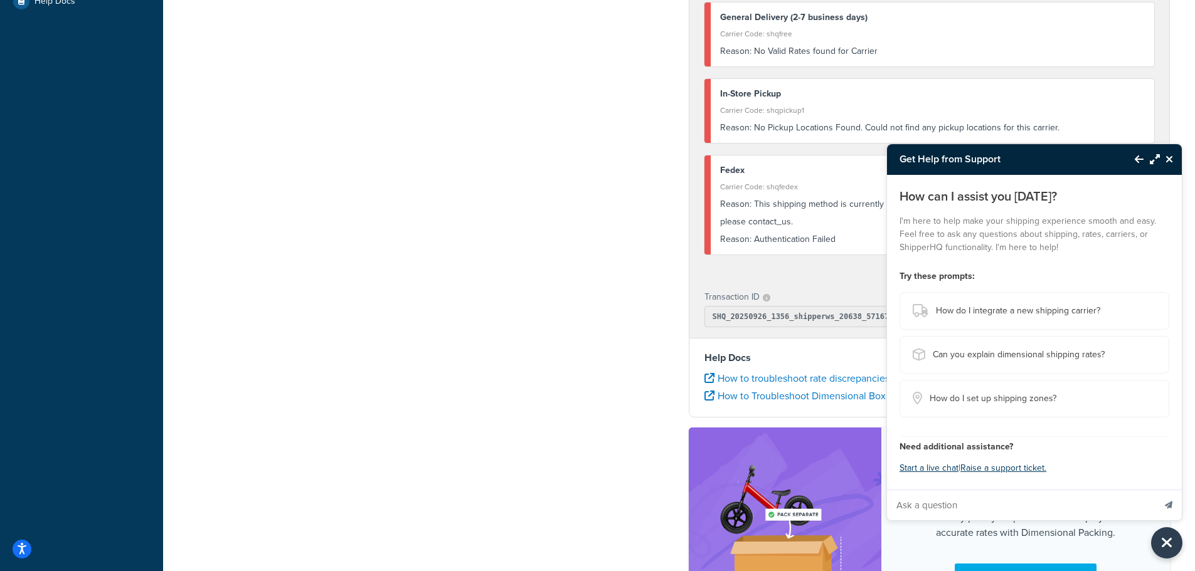
click at [791, 292] on div "Transaction ID" at bounding box center [929, 298] width 450 height 18
click at [670, 344] on div "Shipping destination : Edit Texas, 78759 , United States Cart : Edit Product 1 …" at bounding box center [679, 175] width 1001 height 946
click at [1130, 160] on button "Back to Resource Center" at bounding box center [1132, 159] width 21 height 29
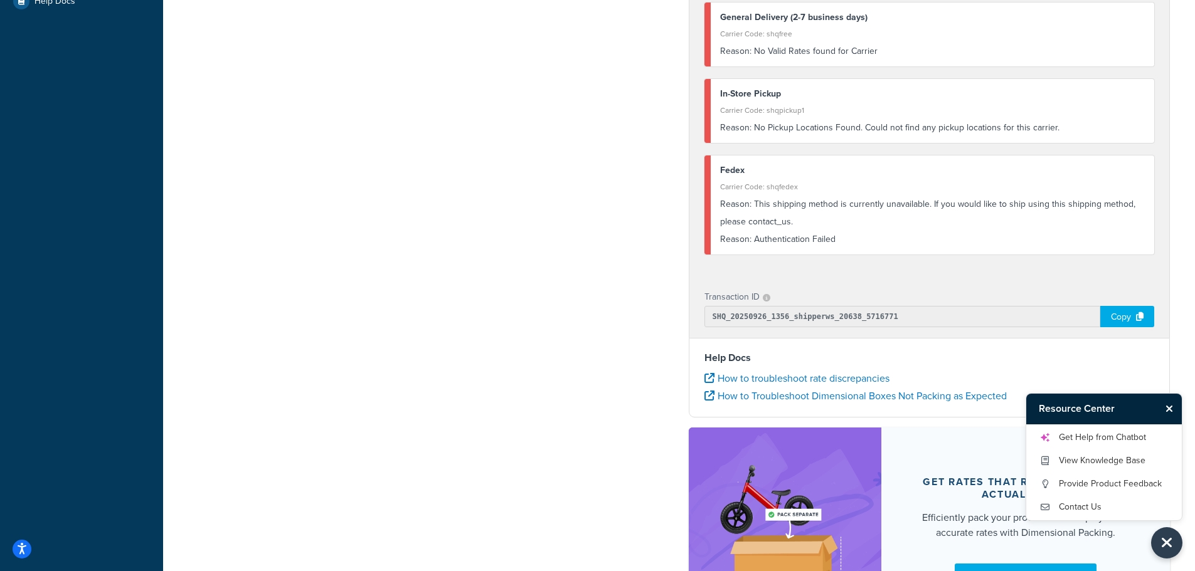
click at [1118, 311] on div "Copy" at bounding box center [1127, 316] width 54 height 21
click at [1089, 433] on link "Get Help from Chatbot" at bounding box center [1104, 438] width 130 height 20
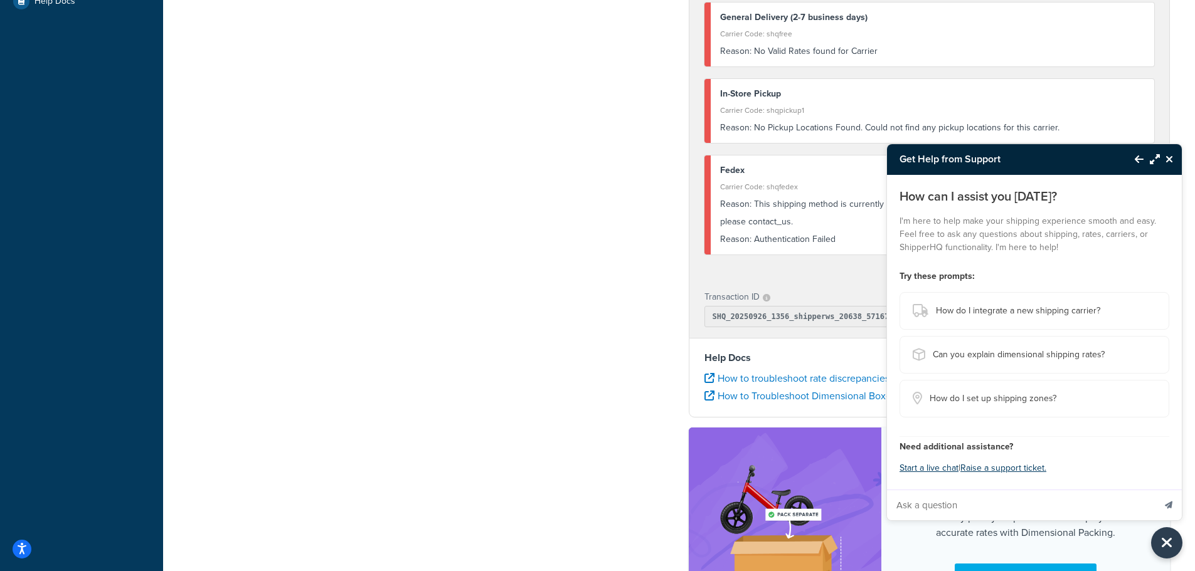
click at [940, 507] on input "Ask a question" at bounding box center [1020, 506] width 267 height 30
paste input "SHQ_20250926_1356_shipperws_20638_5716771"
type input "SHQ_20250926_1356_shipperws_20638_5716771"
click at [1172, 510] on button "Send message" at bounding box center [1169, 505] width 26 height 31
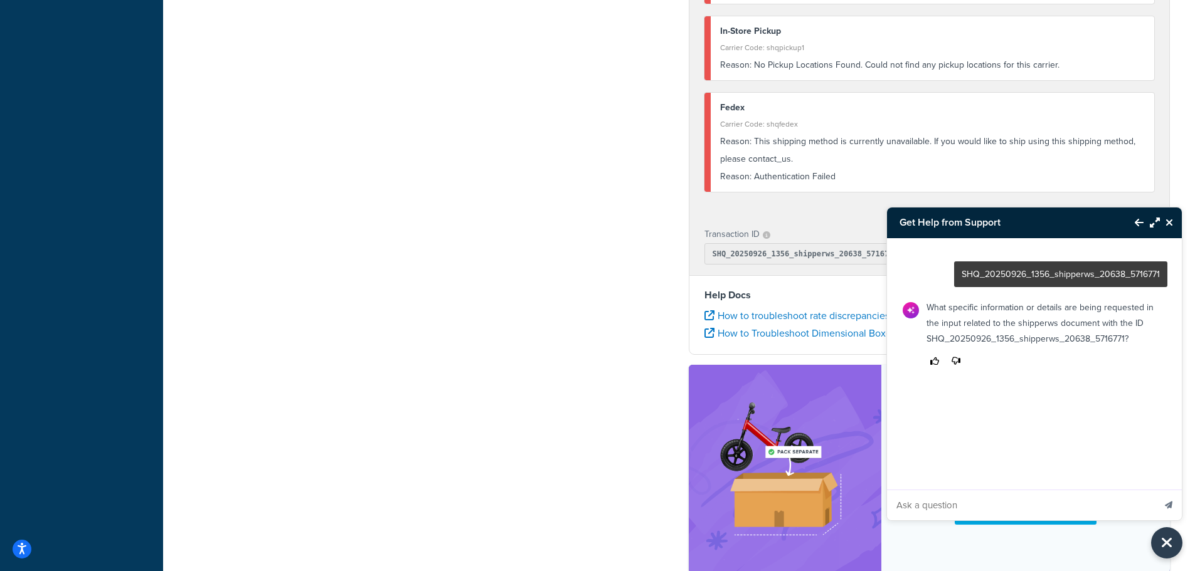
scroll to position [502, 0]
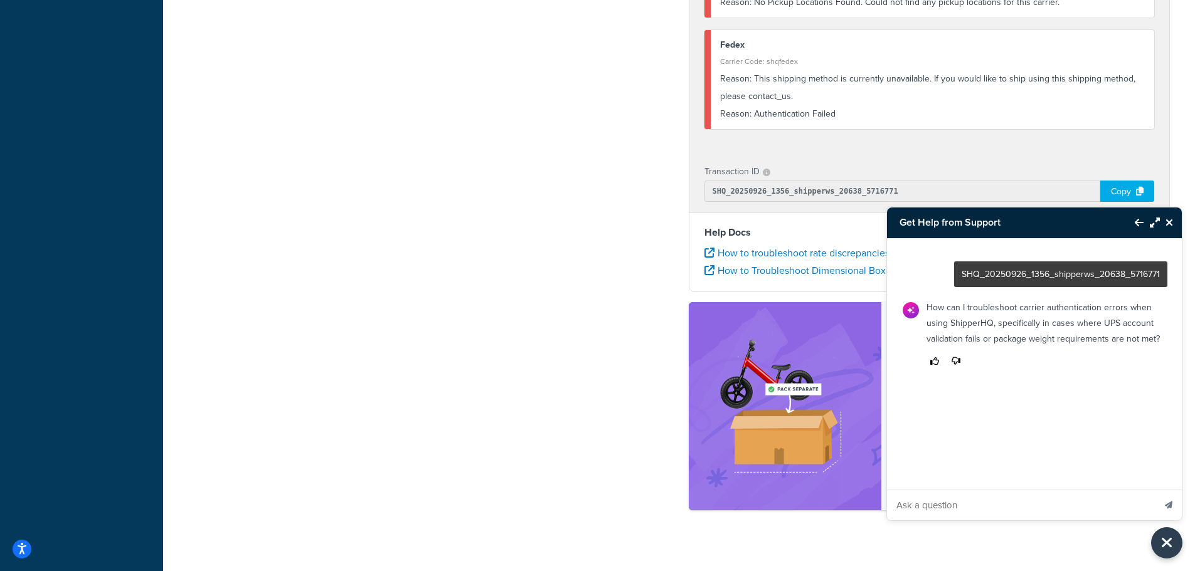
click at [946, 505] on input "Ask a question" at bounding box center [1020, 506] width 267 height 30
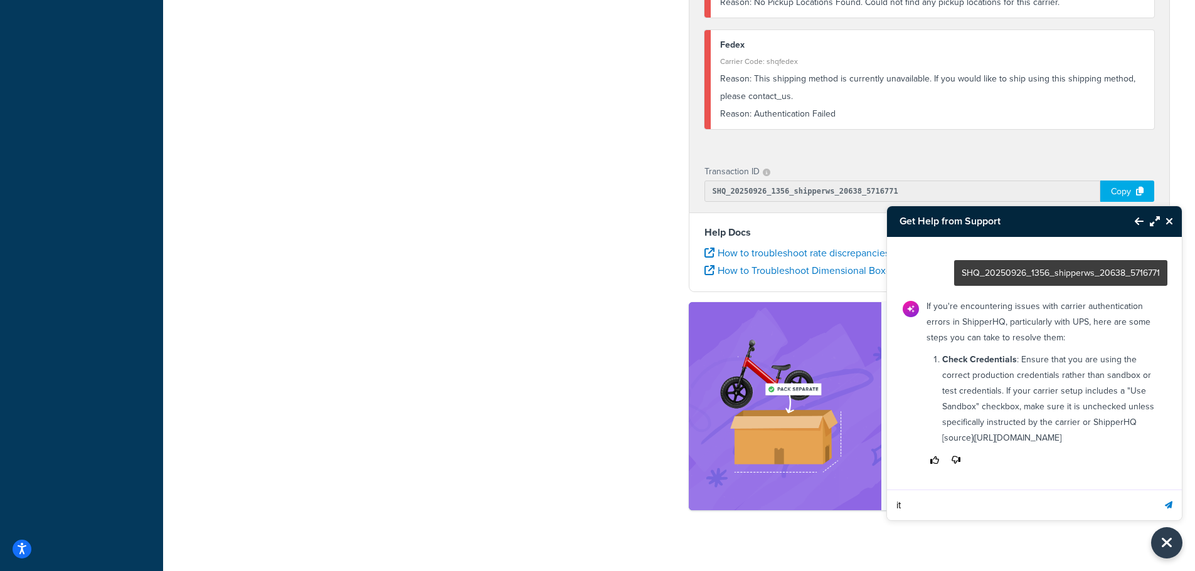
type input "i"
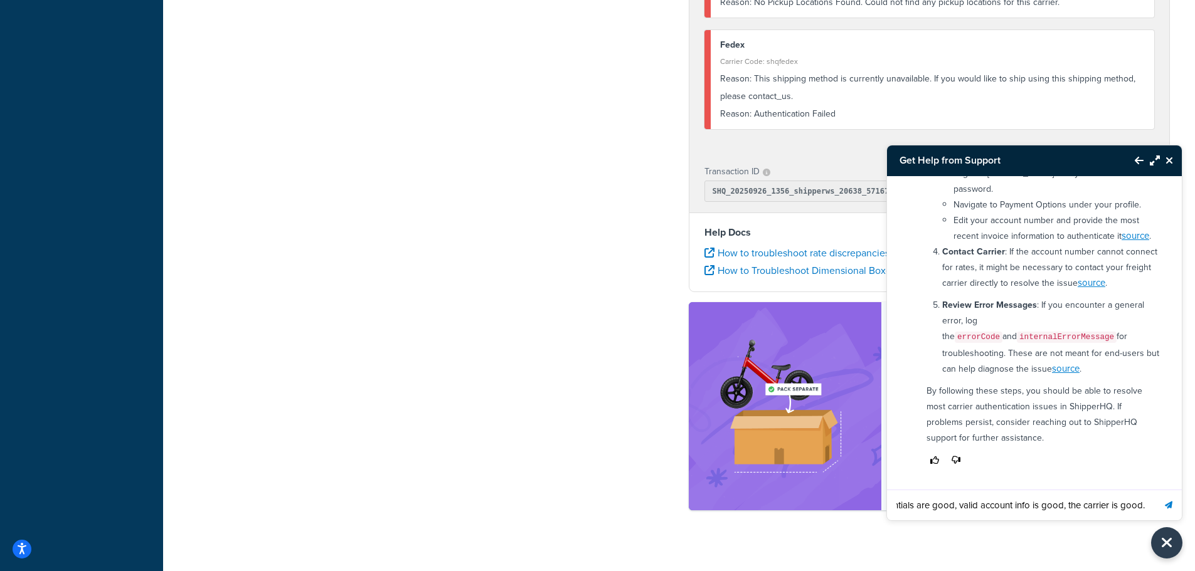
scroll to position [0, 33]
type input "credentials are good, valid account info is good, the carrier is good."
click at [1171, 504] on icon "Send message" at bounding box center [1169, 506] width 8 height 8
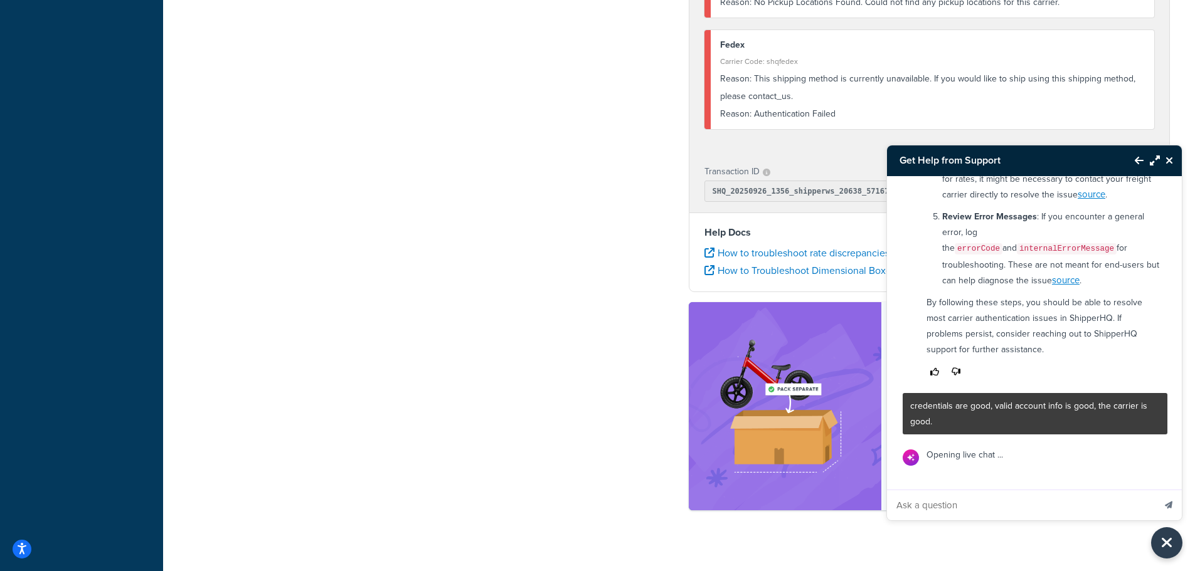
scroll to position [467, 0]
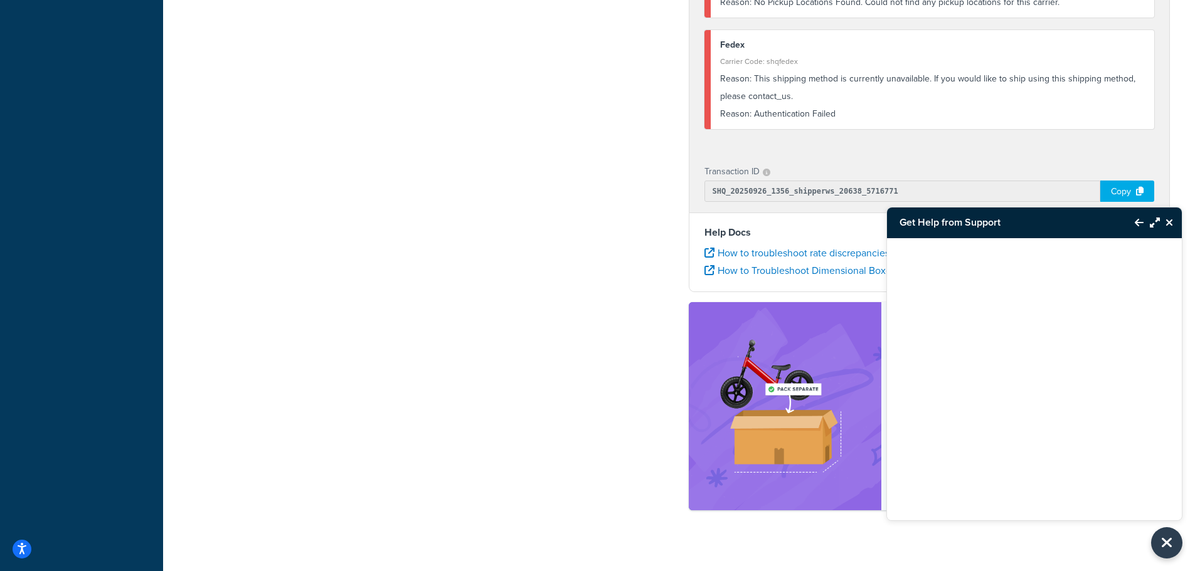
click at [1137, 226] on icon "Back to Resource Center" at bounding box center [1139, 223] width 9 height 10
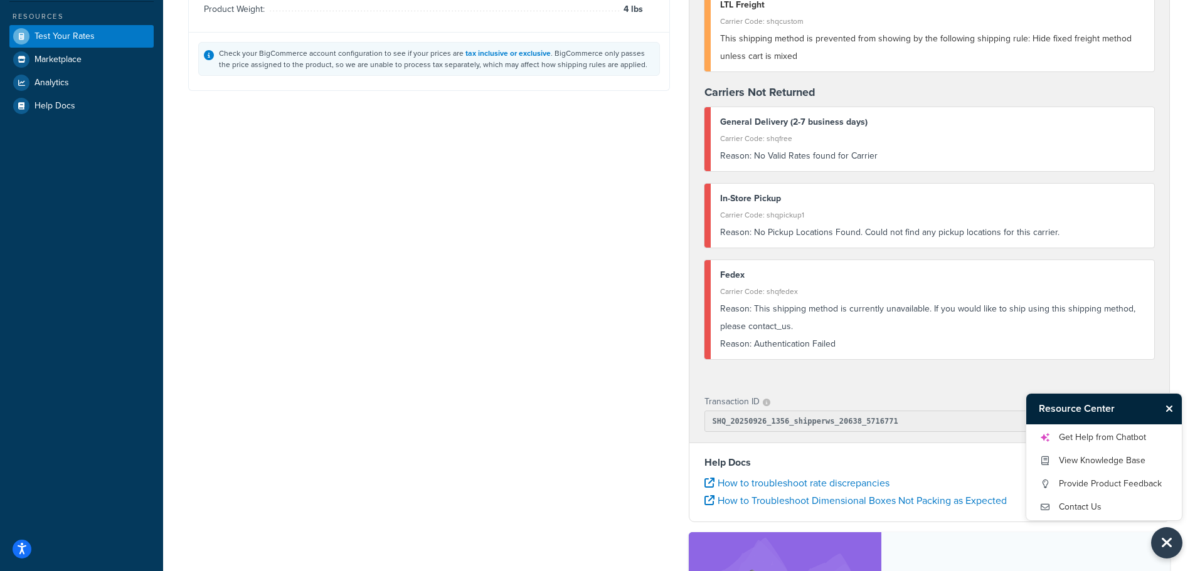
scroll to position [125, 0]
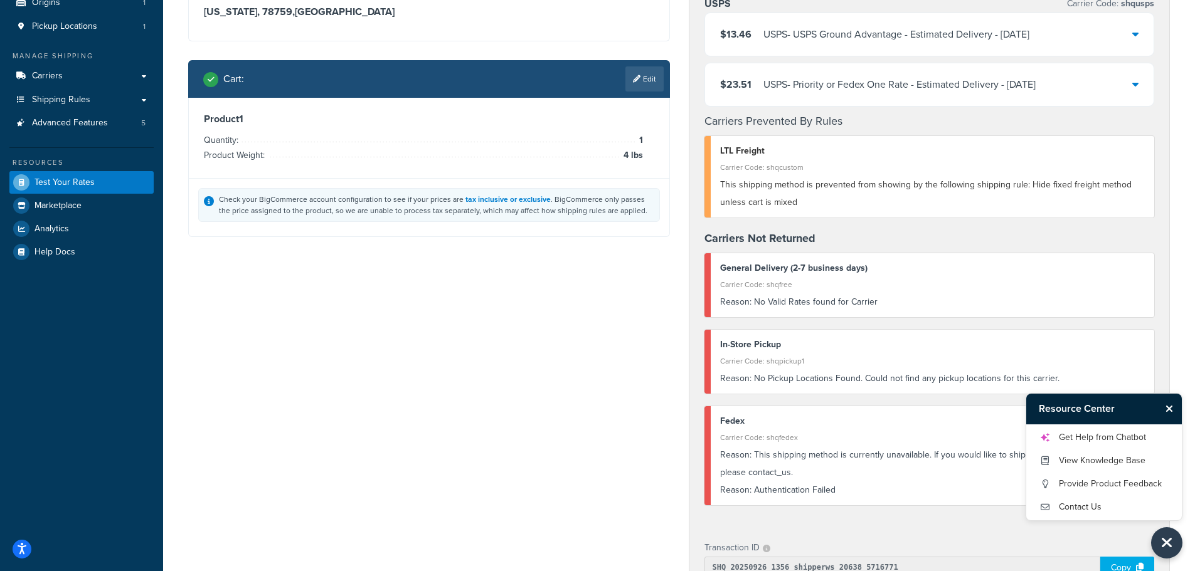
click at [648, 81] on link "Edit" at bounding box center [644, 78] width 38 height 25
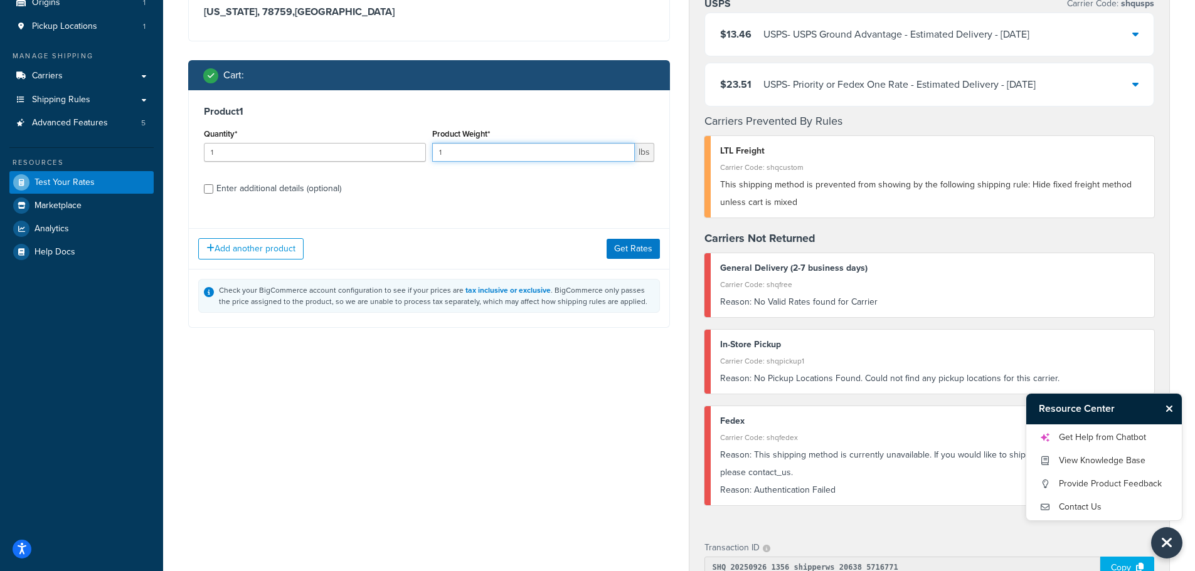
click at [624, 146] on input "1" at bounding box center [533, 152] width 203 height 19
click at [621, 149] on input "2" at bounding box center [533, 152] width 203 height 19
click at [621, 149] on input "3" at bounding box center [533, 152] width 203 height 19
click at [621, 149] on input "4" at bounding box center [533, 152] width 203 height 19
type input "5"
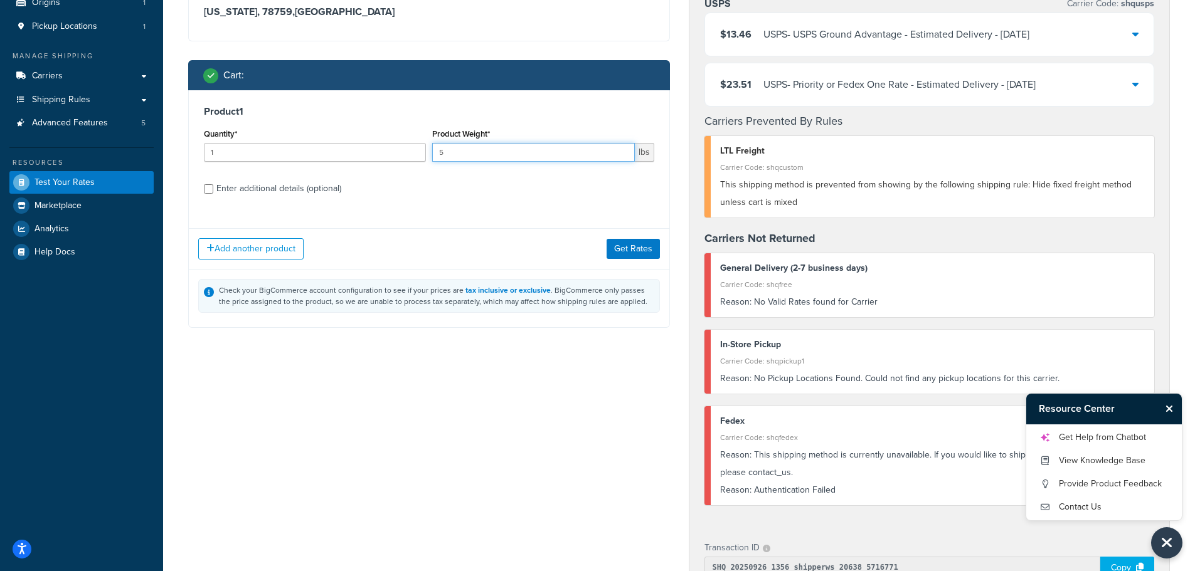
click at [621, 149] on input "5" at bounding box center [533, 152] width 203 height 19
click at [635, 243] on button "Get Rates" at bounding box center [633, 249] width 53 height 20
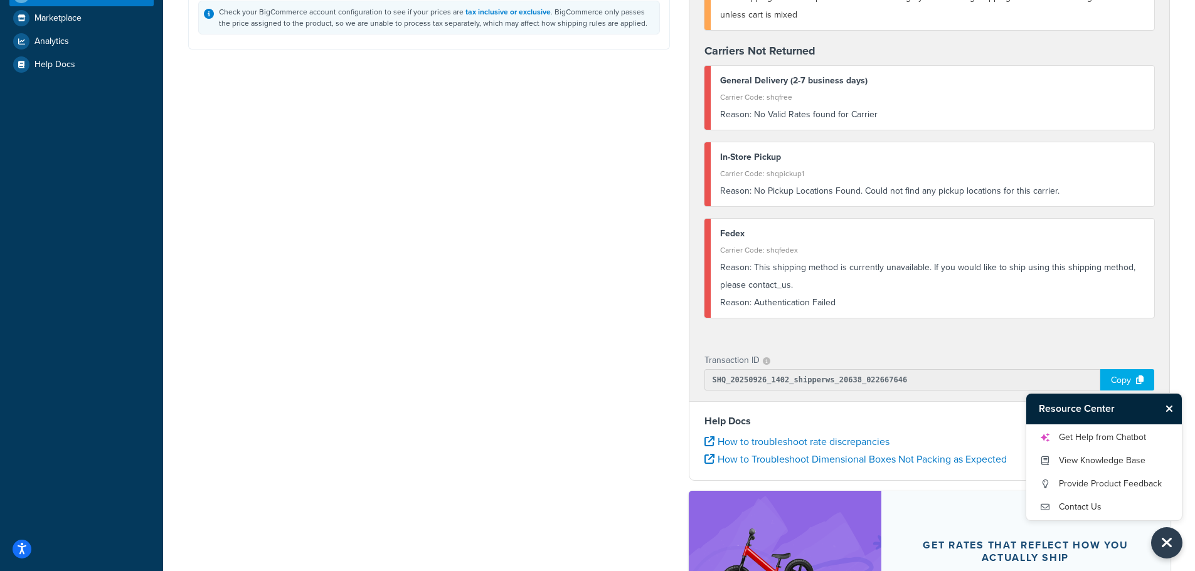
scroll to position [314, 0]
click at [1087, 433] on link "Get Help from Chatbot" at bounding box center [1104, 438] width 130 height 20
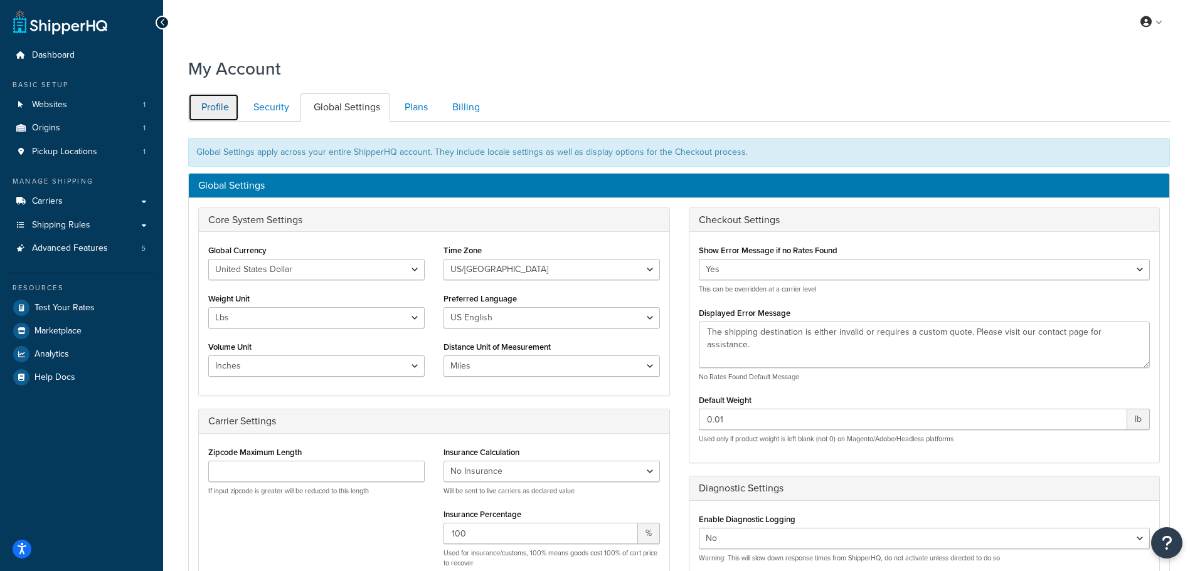
click at [221, 113] on link "Profile" at bounding box center [213, 107] width 51 height 28
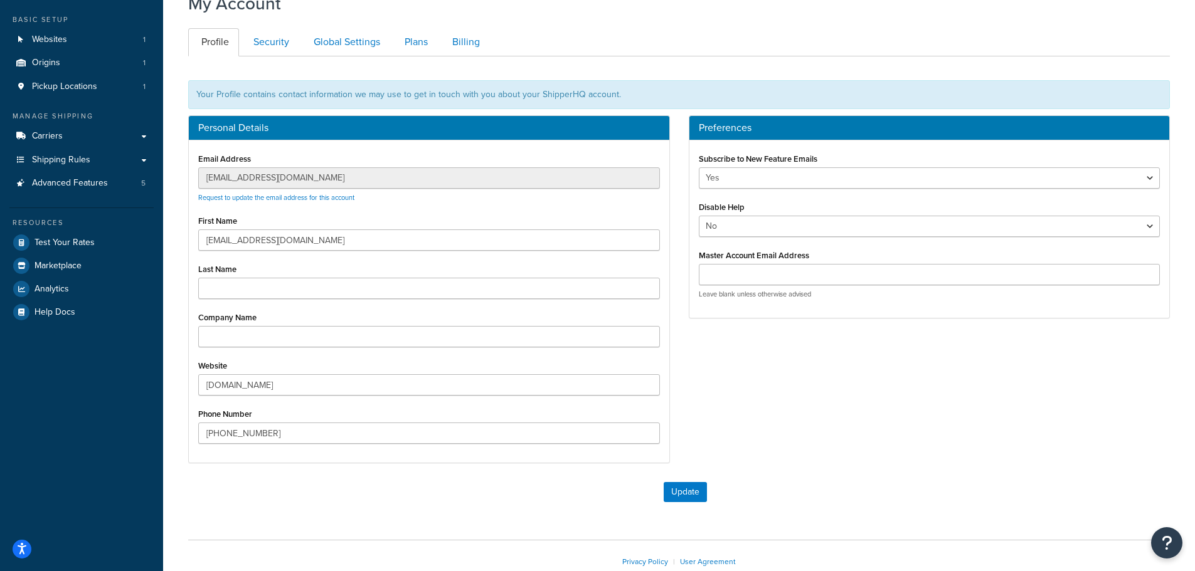
scroll to position [140, 0]
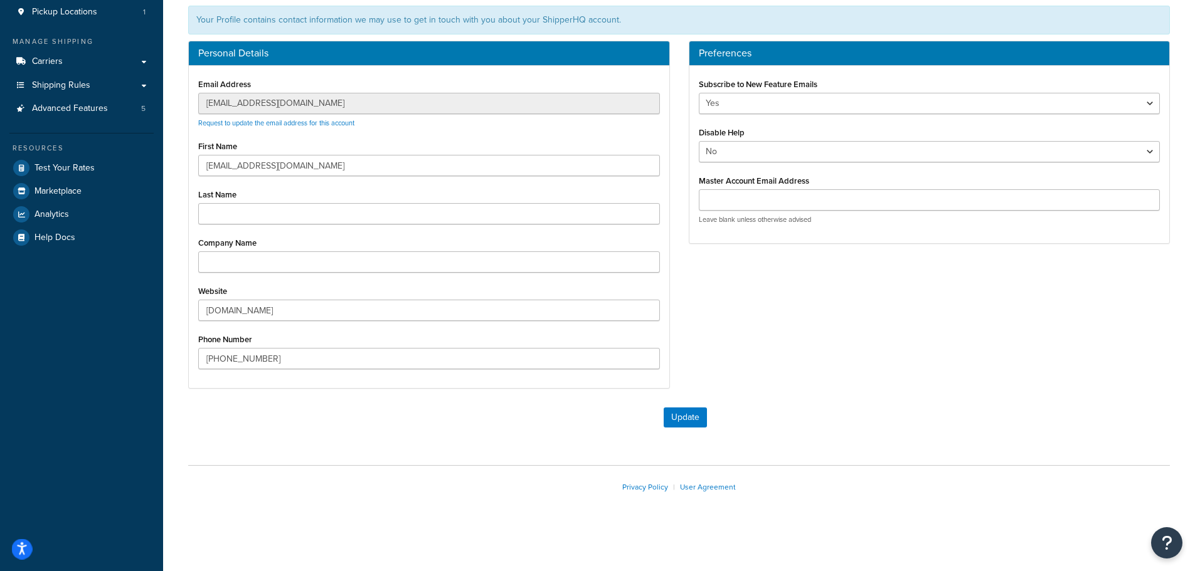
click at [25, 549] on icon "Open accessiBe: accessibility options, statement and help" at bounding box center [22, 549] width 10 height 13
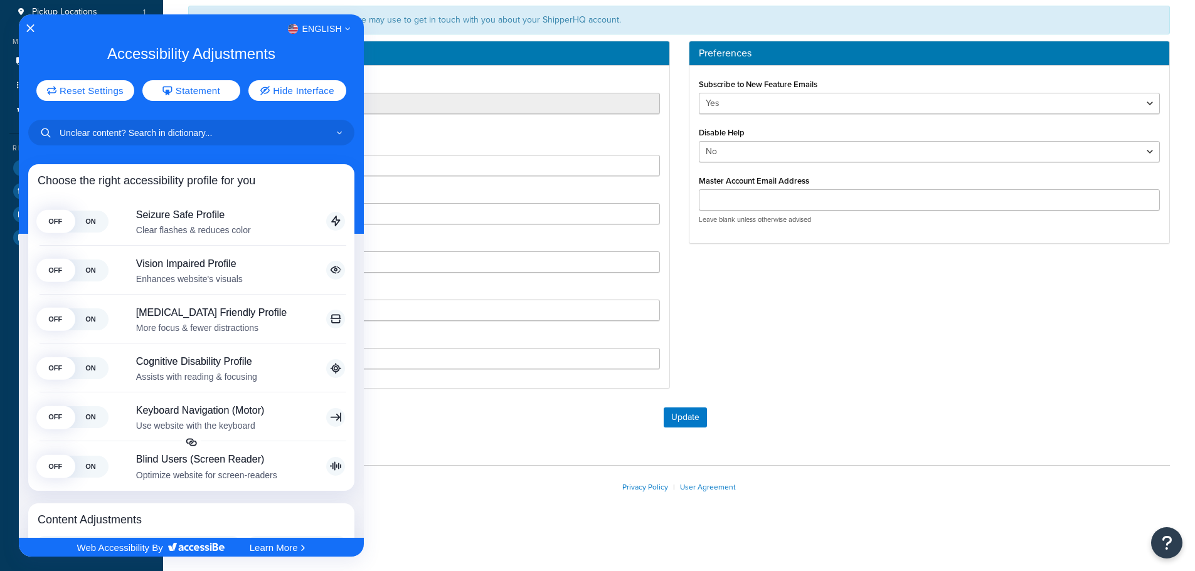
click at [533, 507] on div at bounding box center [597, 285] width 1195 height 571
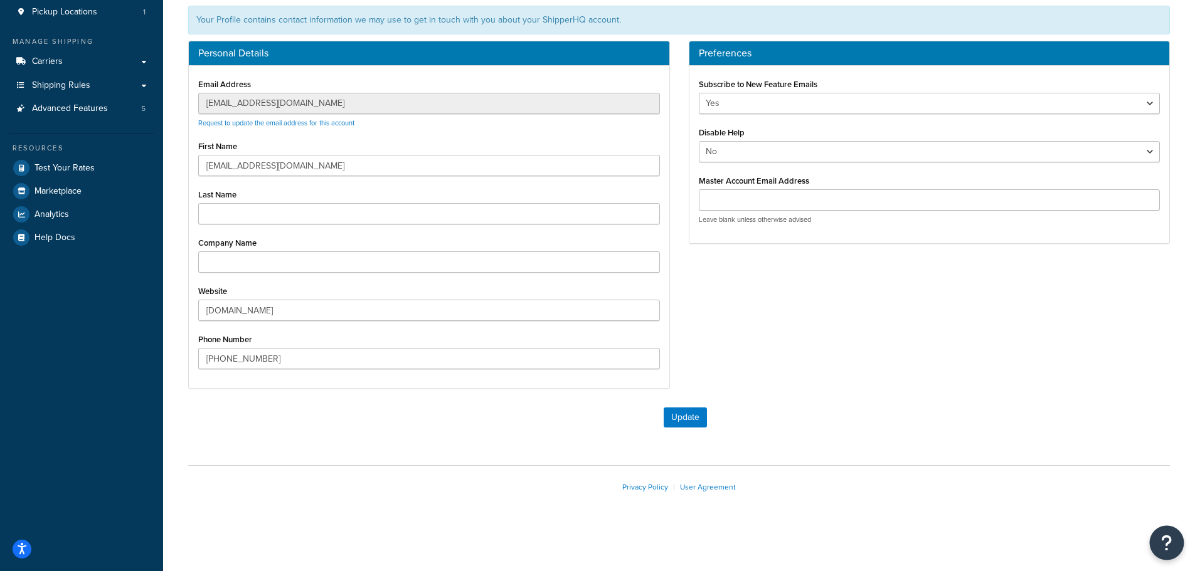
click at [1176, 549] on button "Open Resource Center" at bounding box center [1167, 543] width 35 height 35
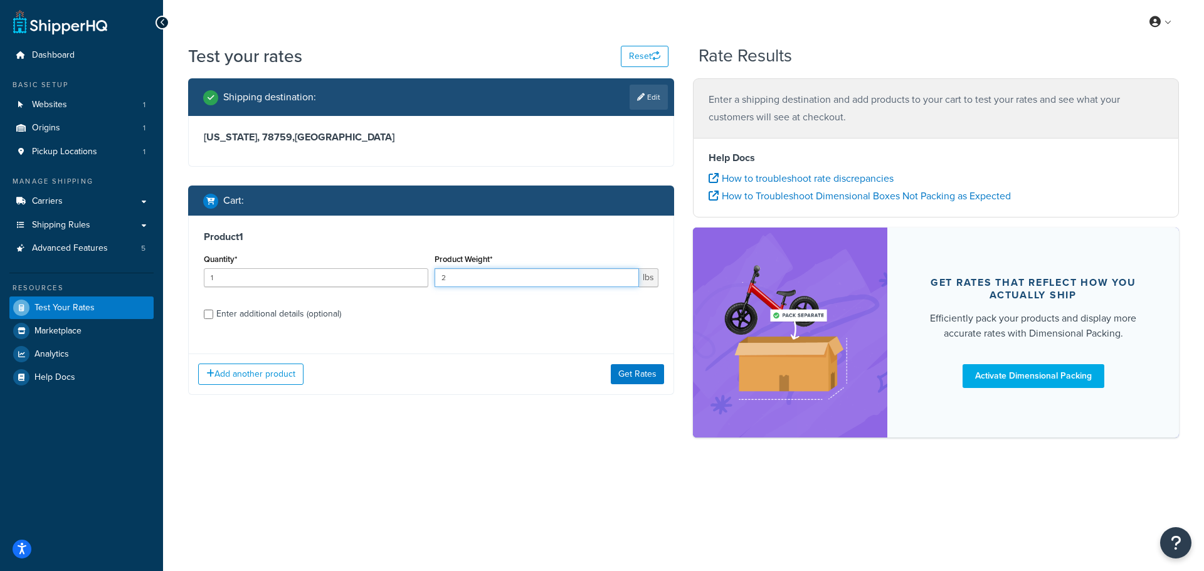
click at [630, 275] on input "2" at bounding box center [537, 277] width 205 height 19
type input "3"
click at [629, 275] on input "3" at bounding box center [537, 277] width 205 height 19
click at [654, 372] on button "Get Rates" at bounding box center [637, 374] width 53 height 20
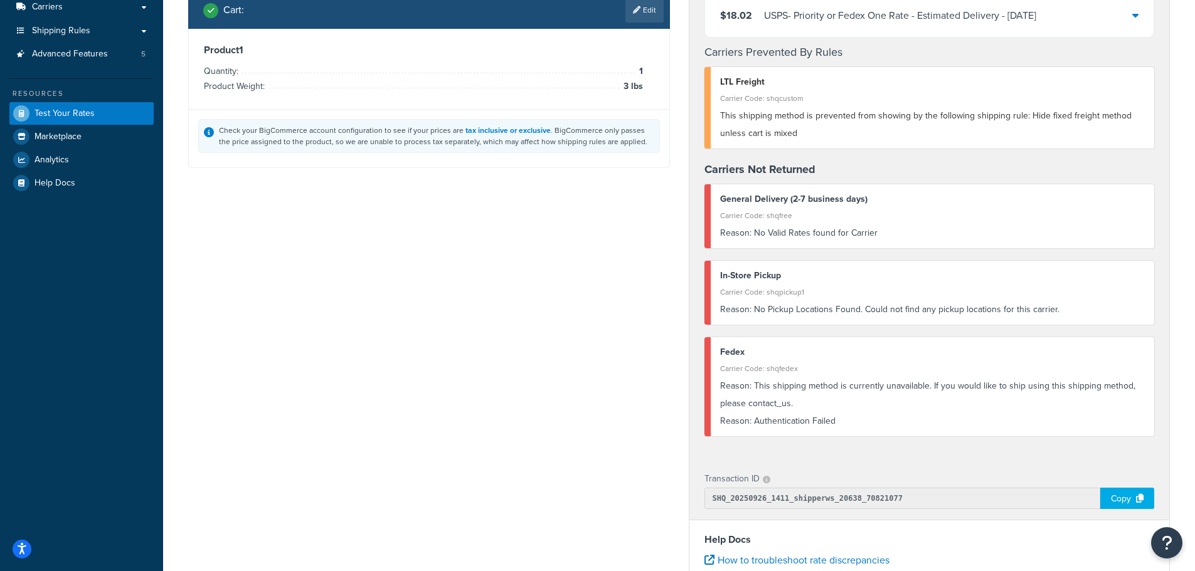
scroll to position [125, 0]
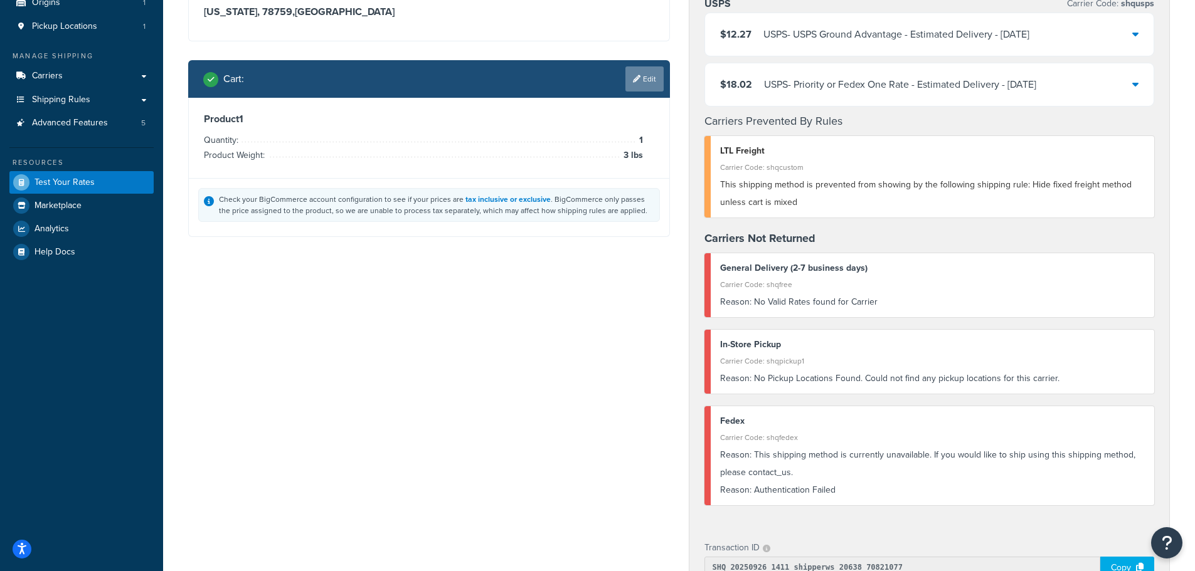
click at [641, 85] on link "Edit" at bounding box center [644, 78] width 38 height 25
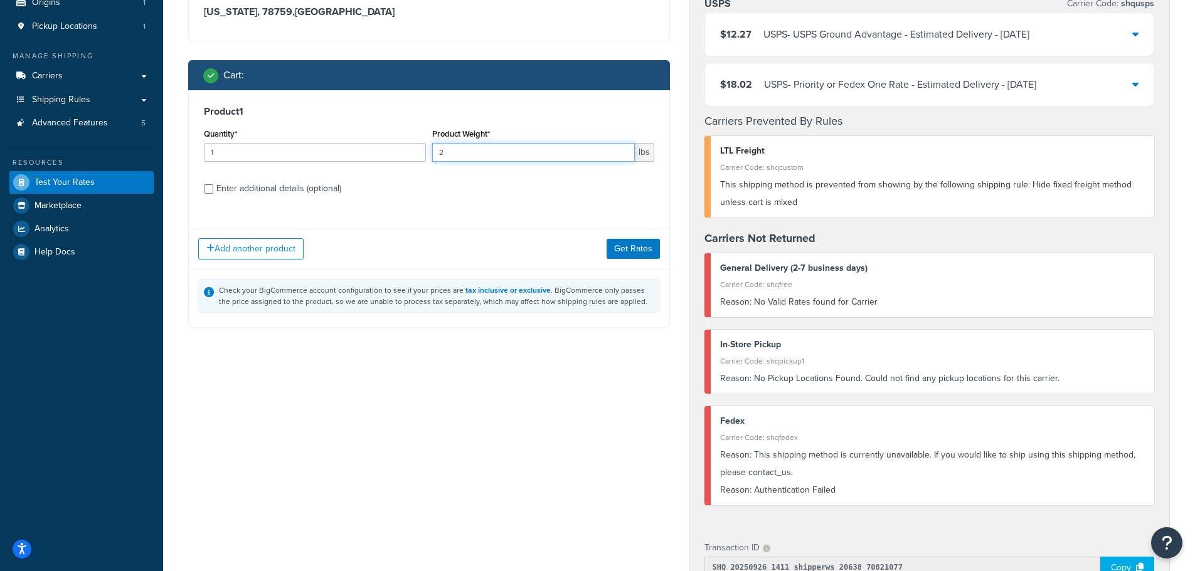
click at [624, 149] on input "2" at bounding box center [533, 152] width 203 height 19
click at [624, 153] on input "1" at bounding box center [533, 152] width 203 height 19
click at [624, 153] on input "0" at bounding box center [533, 152] width 203 height 19
click at [624, 151] on input "1" at bounding box center [533, 152] width 203 height 19
click at [625, 151] on input "2" at bounding box center [533, 152] width 203 height 19
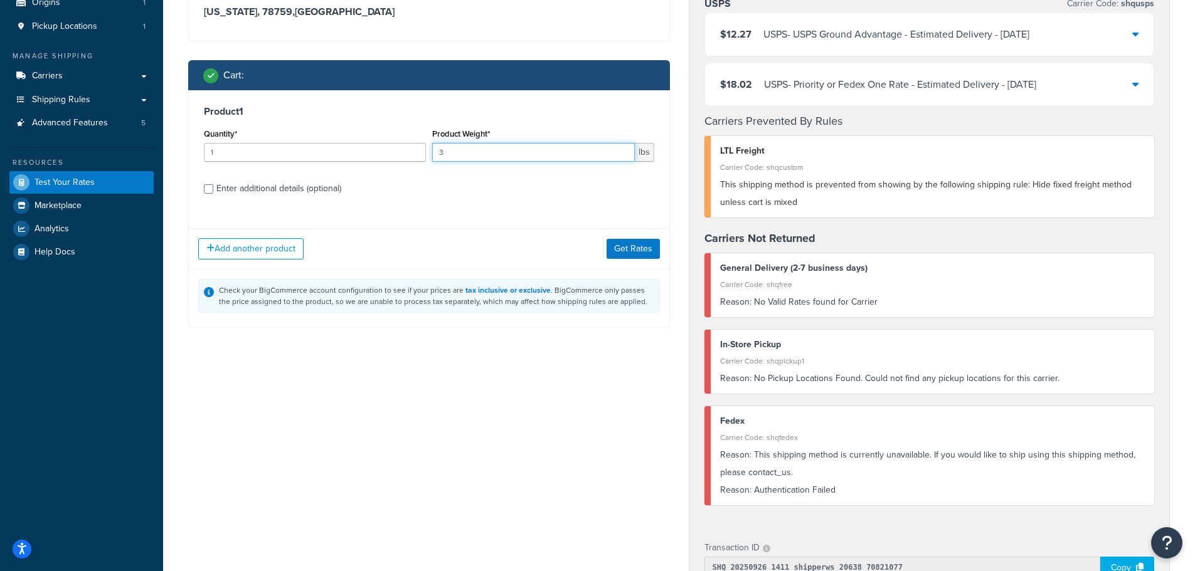
click at [625, 151] on input "3" at bounding box center [533, 152] width 203 height 19
type input "4"
click at [625, 151] on input "4" at bounding box center [533, 152] width 203 height 19
drag, startPoint x: 624, startPoint y: 262, endPoint x: 621, endPoint y: 254, distance: 8.7
click at [624, 262] on div "Add another product Get Rates" at bounding box center [429, 248] width 481 height 41
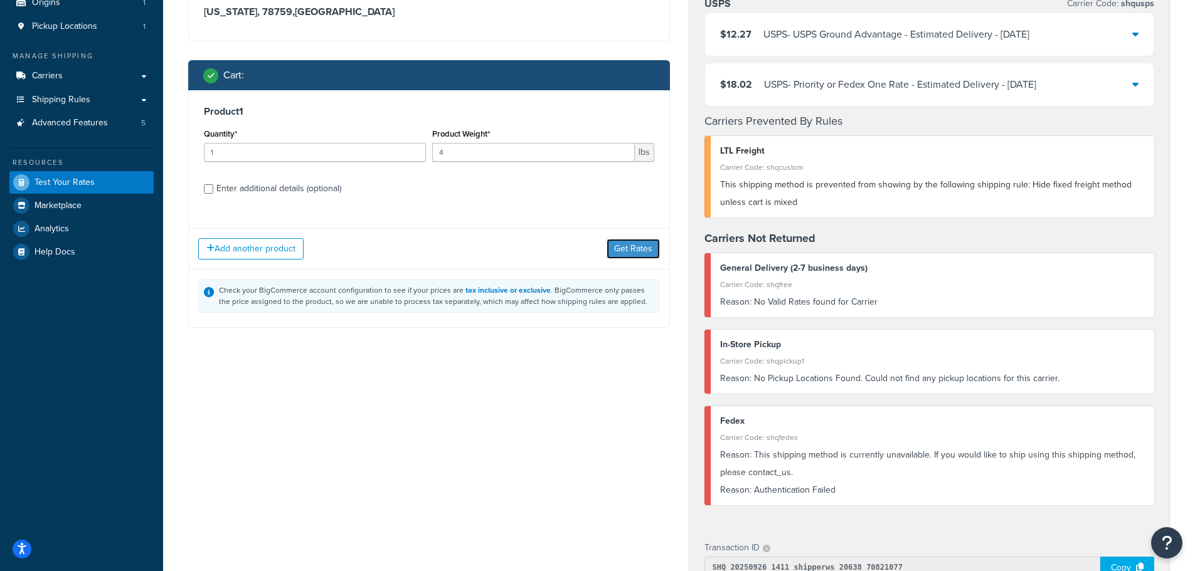
click at [622, 253] on button "Get Rates" at bounding box center [633, 249] width 53 height 20
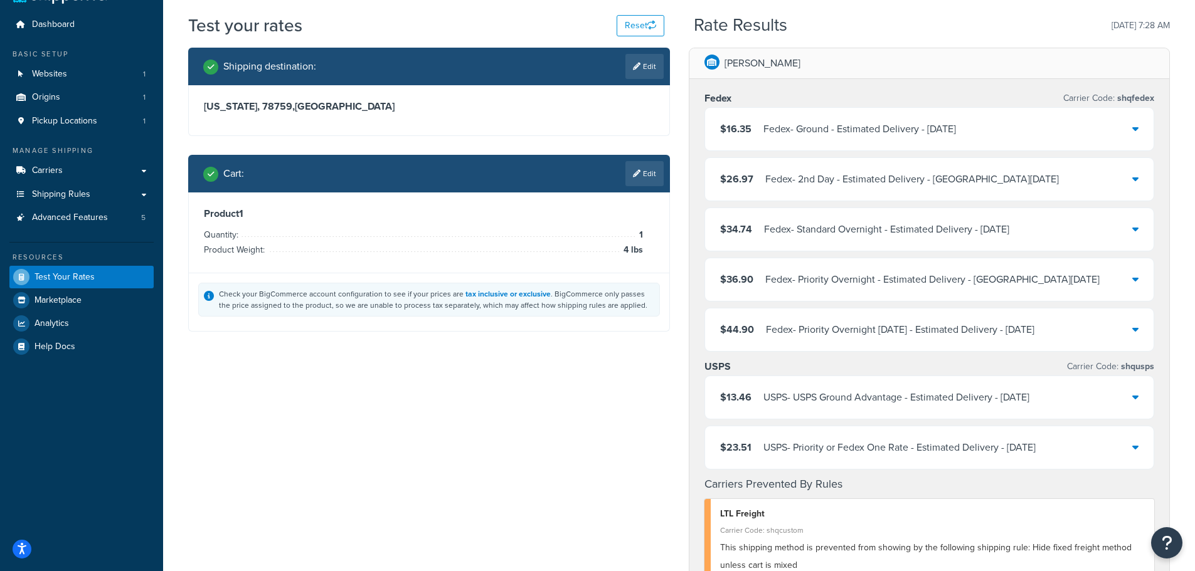
scroll to position [0, 0]
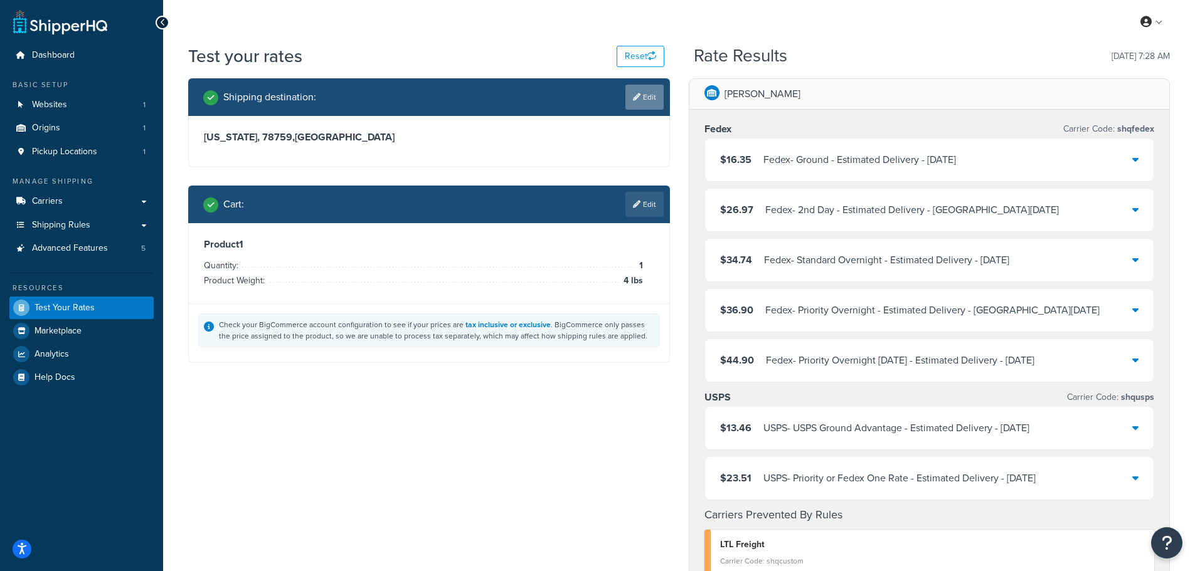
click at [648, 91] on link "Edit" at bounding box center [644, 97] width 38 height 25
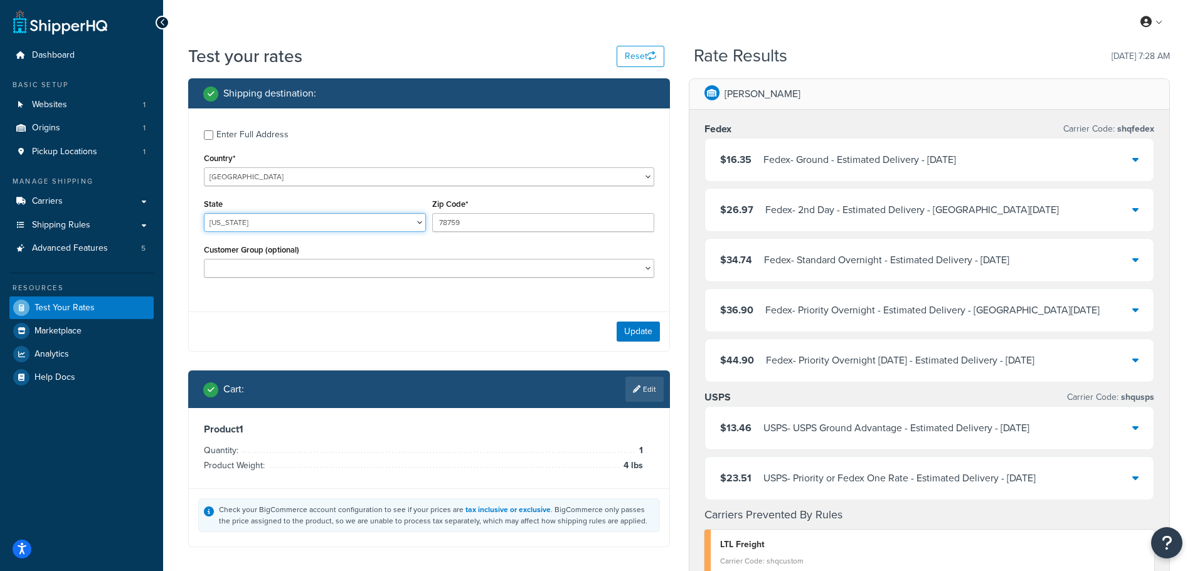
click at [244, 223] on select "Alabama Alaska American Samoa Arizona Arkansas Armed Forces Americas Armed Forc…" at bounding box center [315, 222] width 222 height 19
select select "WA"
click at [204, 213] on select "Alabama Alaska American Samoa Arizona Arkansas Armed Forces Americas Armed Forc…" at bounding box center [315, 222] width 222 height 19
type input "98671"
click at [635, 329] on button "Update" at bounding box center [638, 332] width 43 height 20
